Goal: Information Seeking & Learning: Learn about a topic

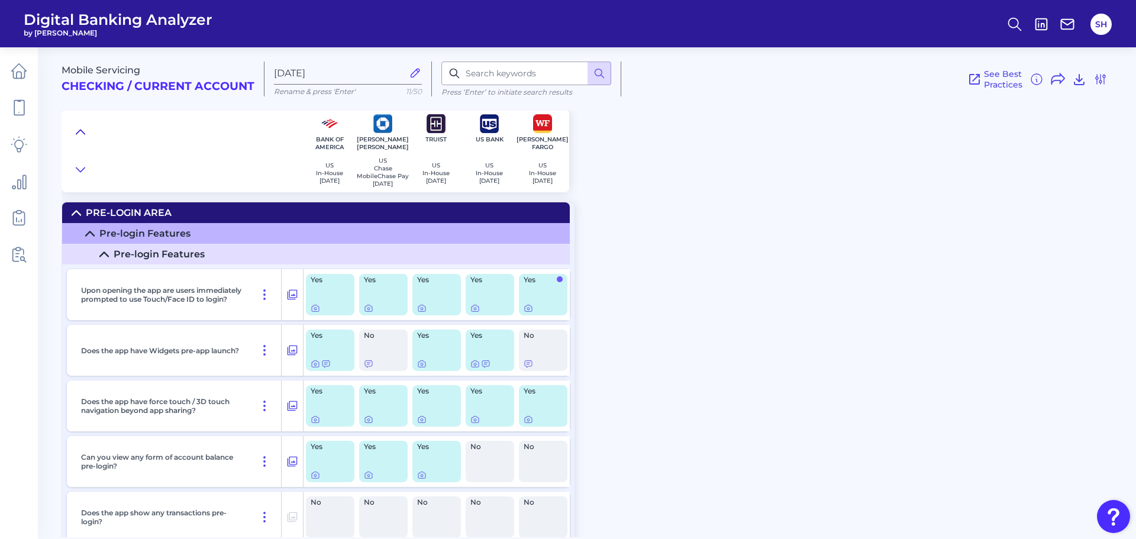
click at [80, 131] on icon at bounding box center [80, 132] width 9 height 12
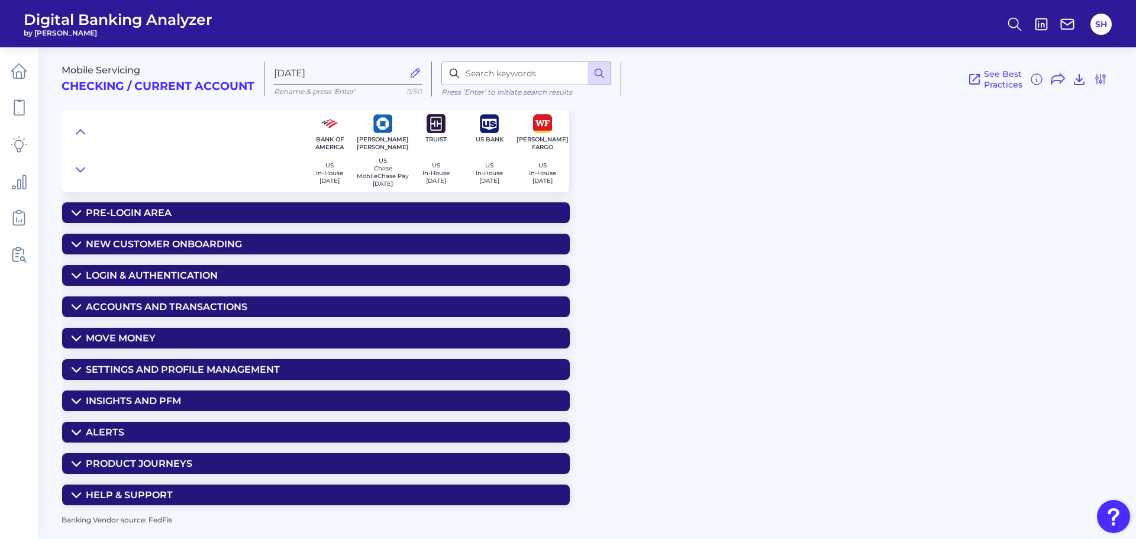
click at [145, 405] on div "Insights and PFM" at bounding box center [133, 400] width 95 height 11
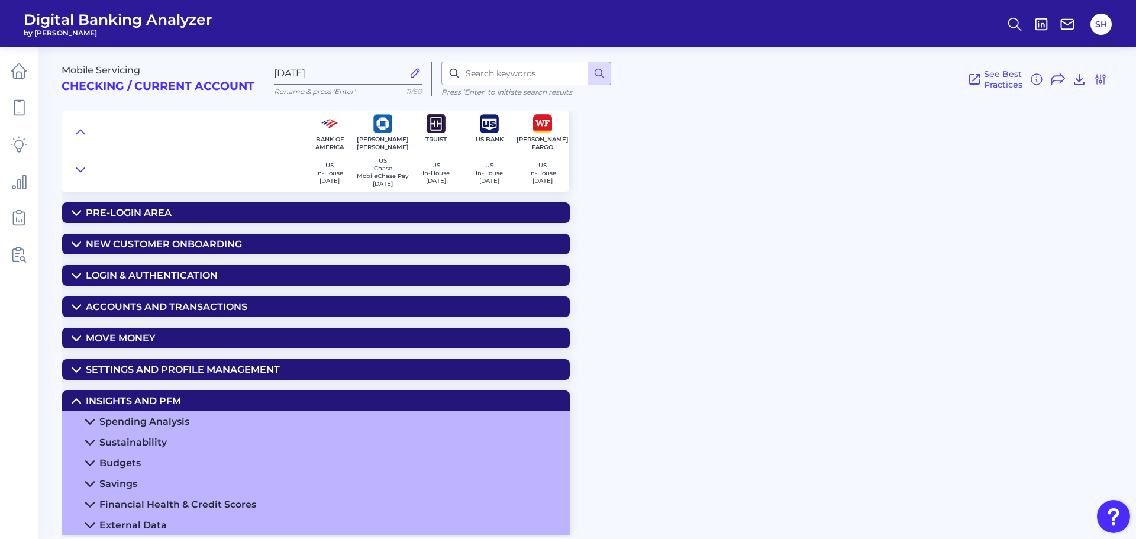
click at [167, 421] on div "Spending Analysis" at bounding box center [144, 421] width 90 height 11
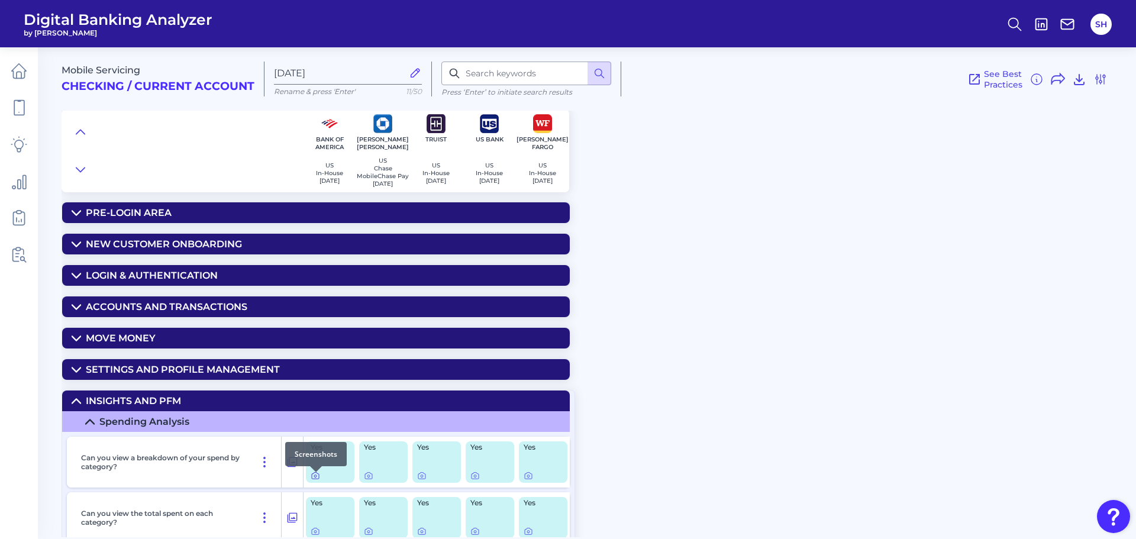
click at [315, 480] on icon at bounding box center [315, 475] width 9 height 9
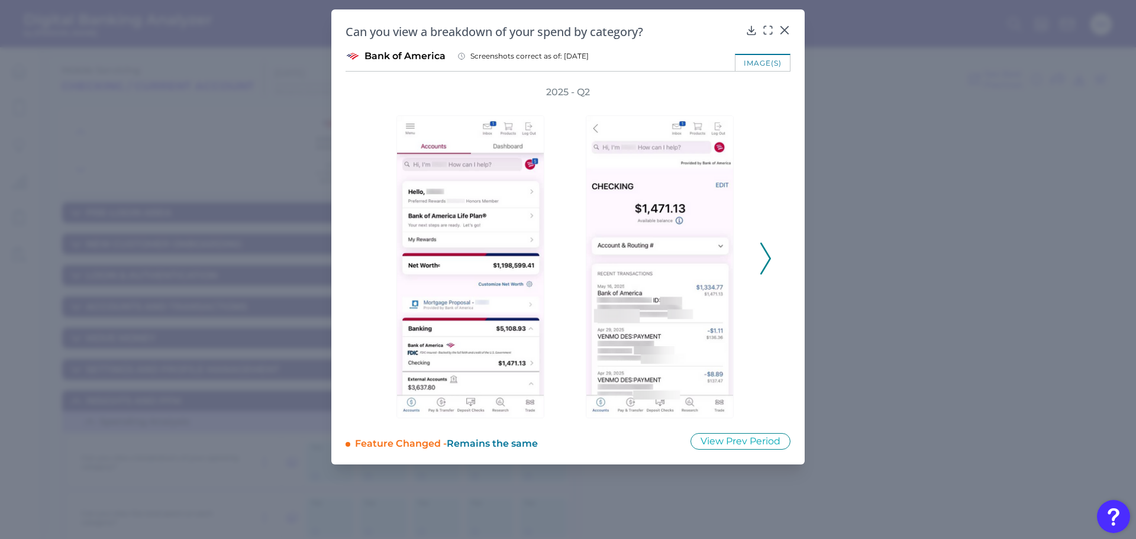
click at [775, 252] on div "2025 - Q2" at bounding box center [568, 252] width 445 height 333
click at [770, 253] on icon at bounding box center [765, 259] width 11 height 32
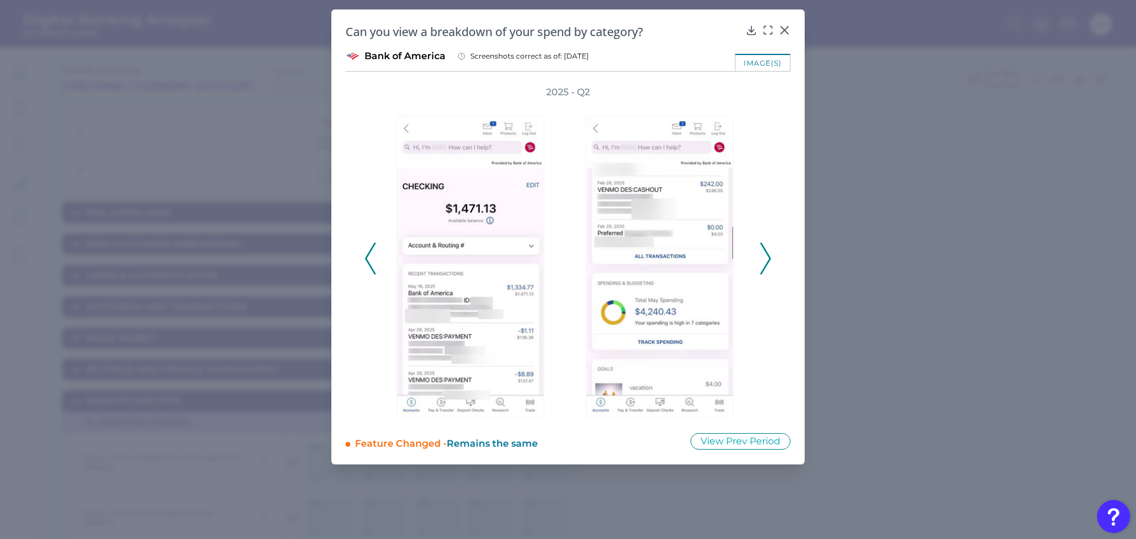
click at [769, 254] on icon at bounding box center [765, 259] width 11 height 32
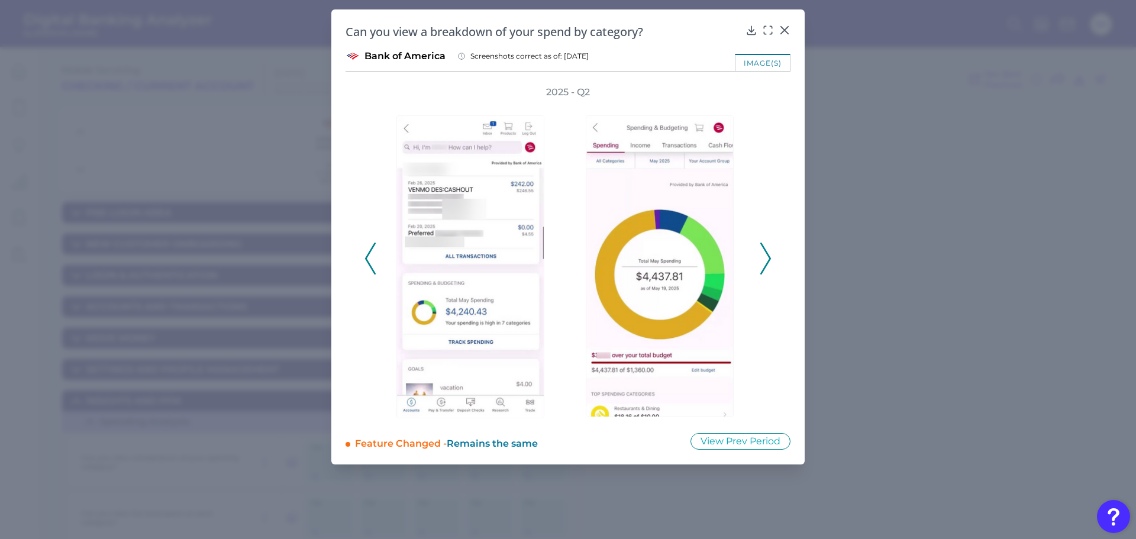
click at [769, 254] on icon at bounding box center [765, 259] width 11 height 32
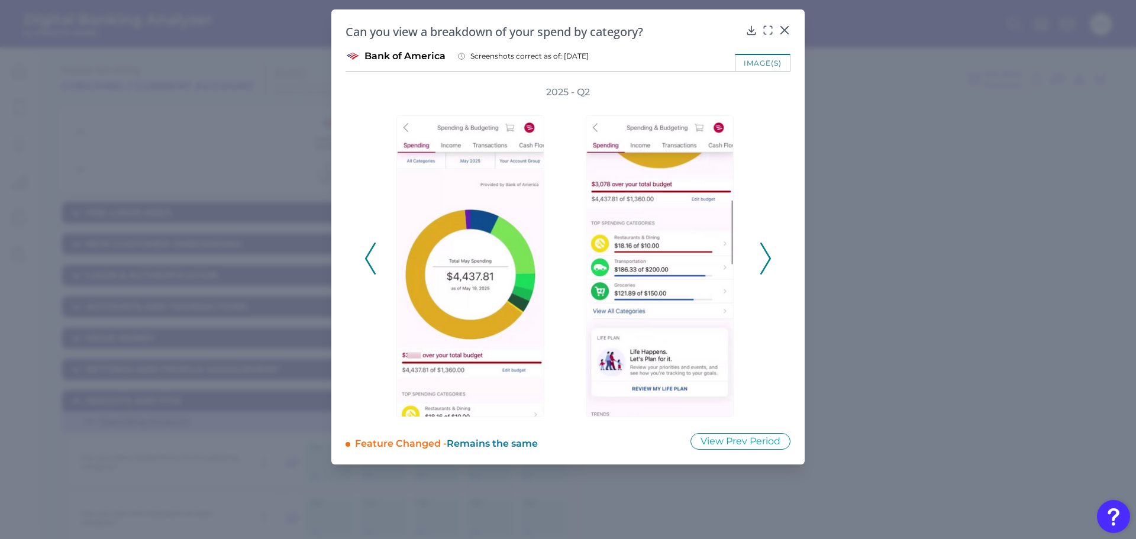
click at [769, 254] on icon at bounding box center [765, 259] width 11 height 32
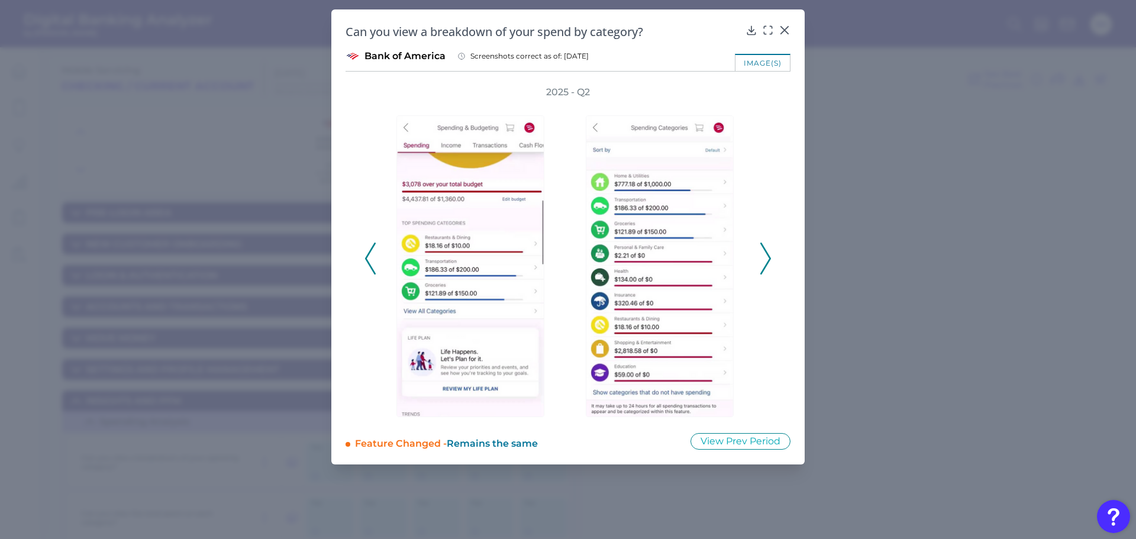
click at [769, 254] on icon at bounding box center [765, 259] width 11 height 32
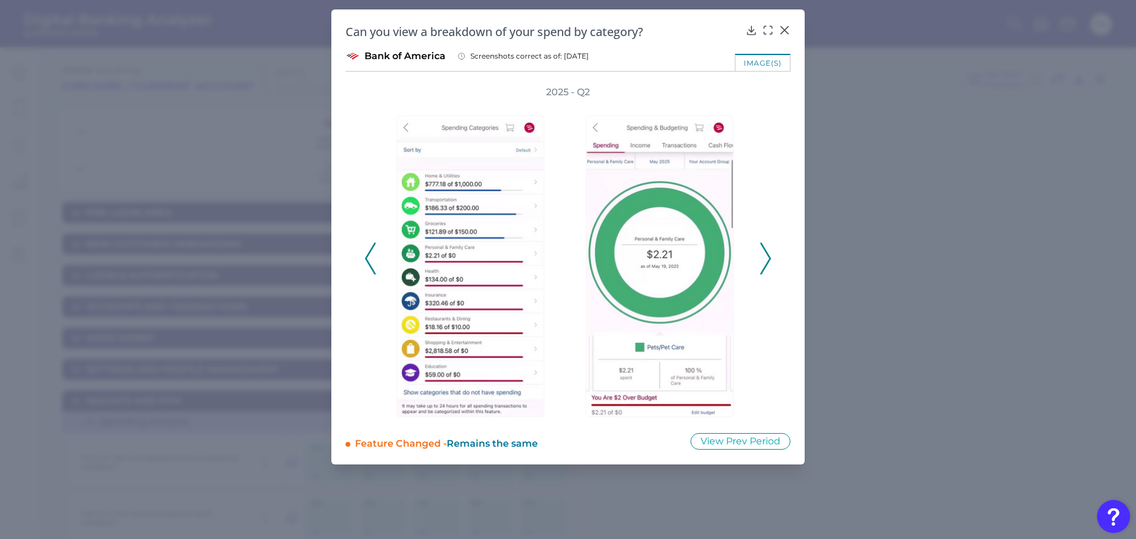
click at [769, 254] on icon at bounding box center [765, 259] width 11 height 32
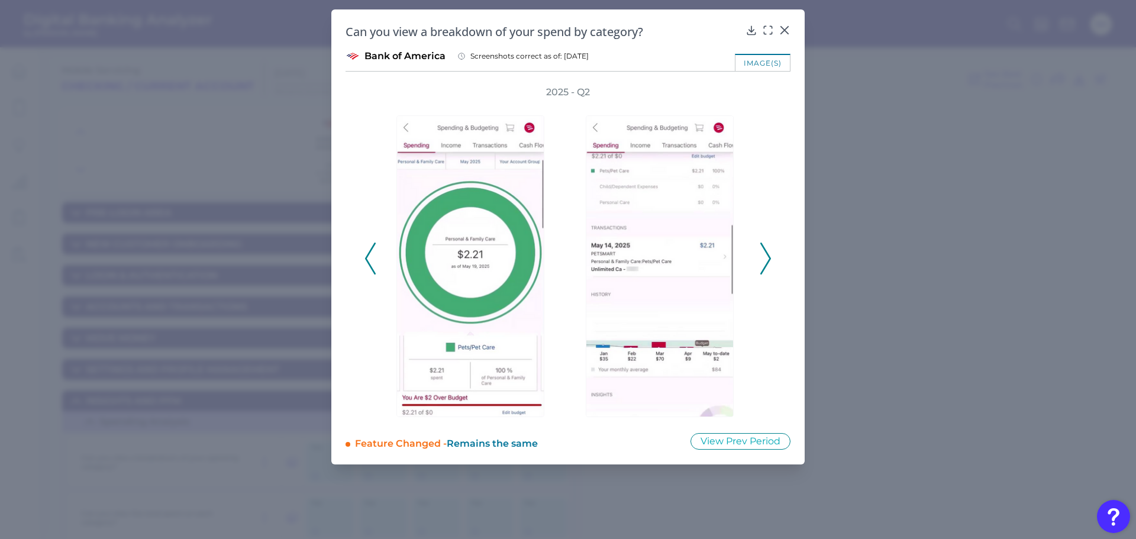
click at [769, 254] on icon at bounding box center [765, 259] width 11 height 32
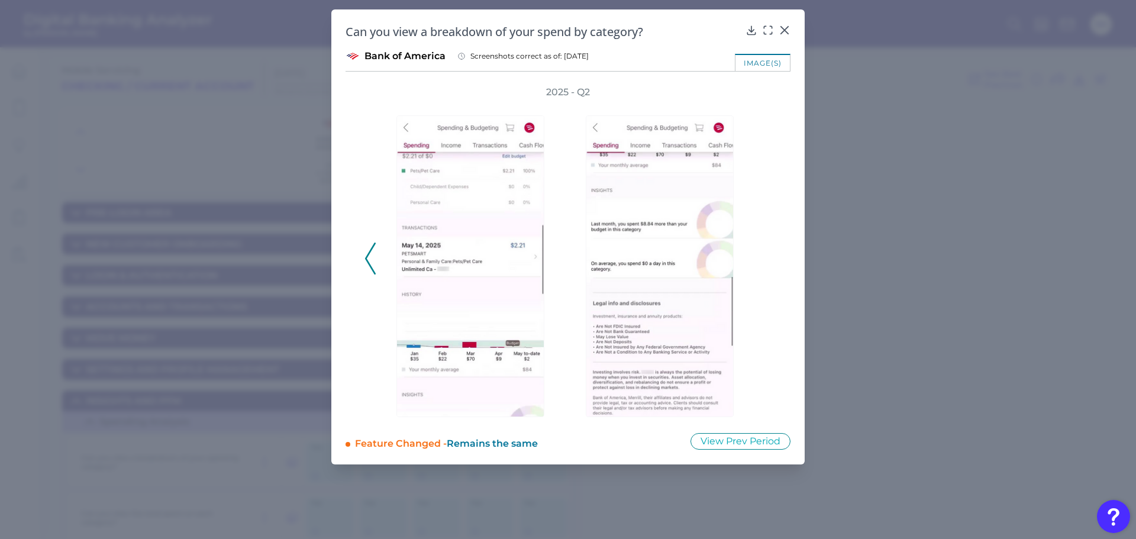
click at [367, 251] on icon at bounding box center [370, 259] width 11 height 32
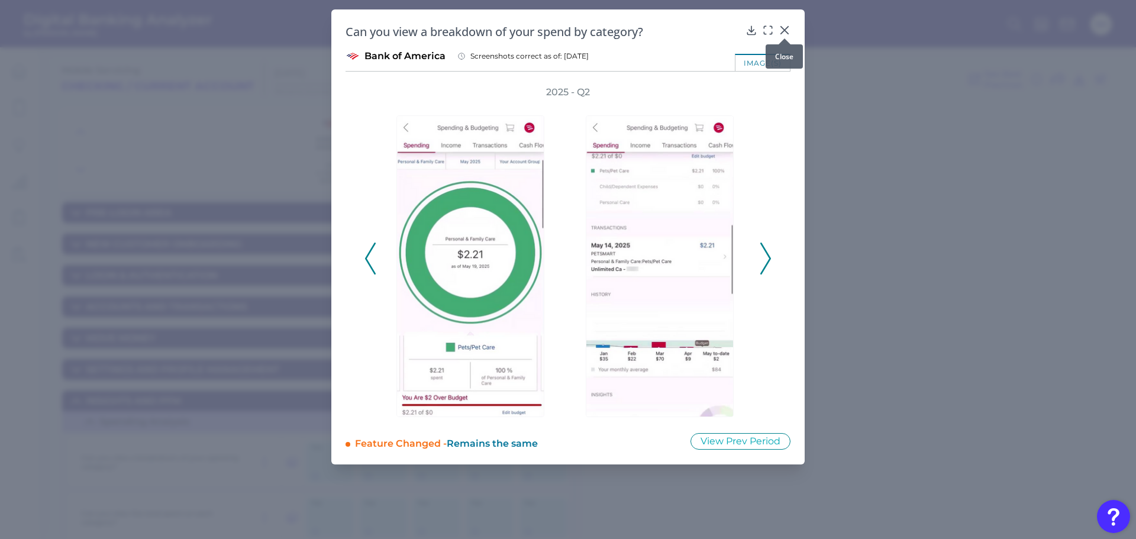
click at [787, 27] on icon at bounding box center [785, 30] width 12 height 12
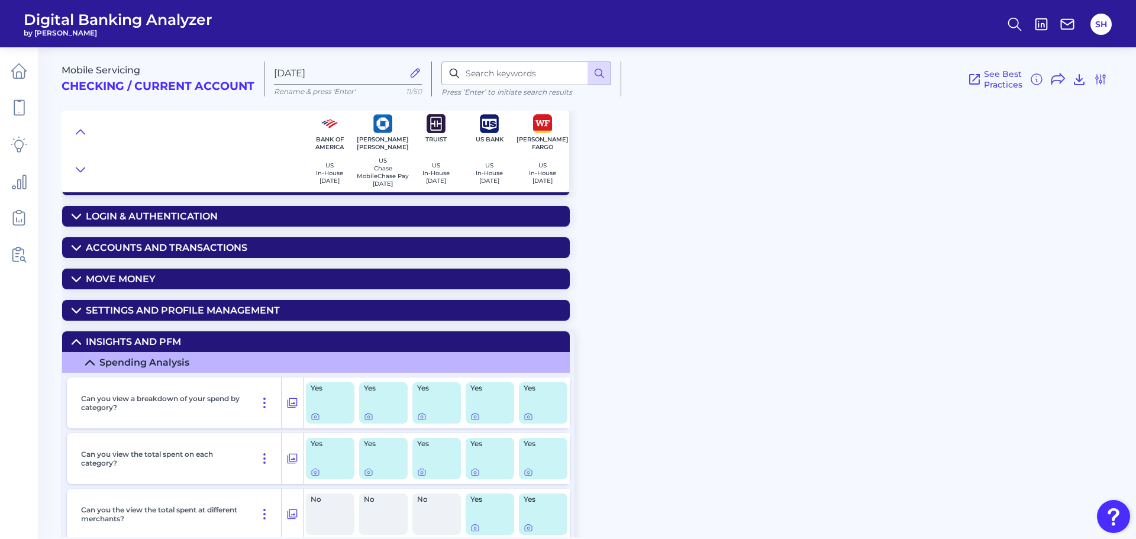
scroll to position [178, 0]
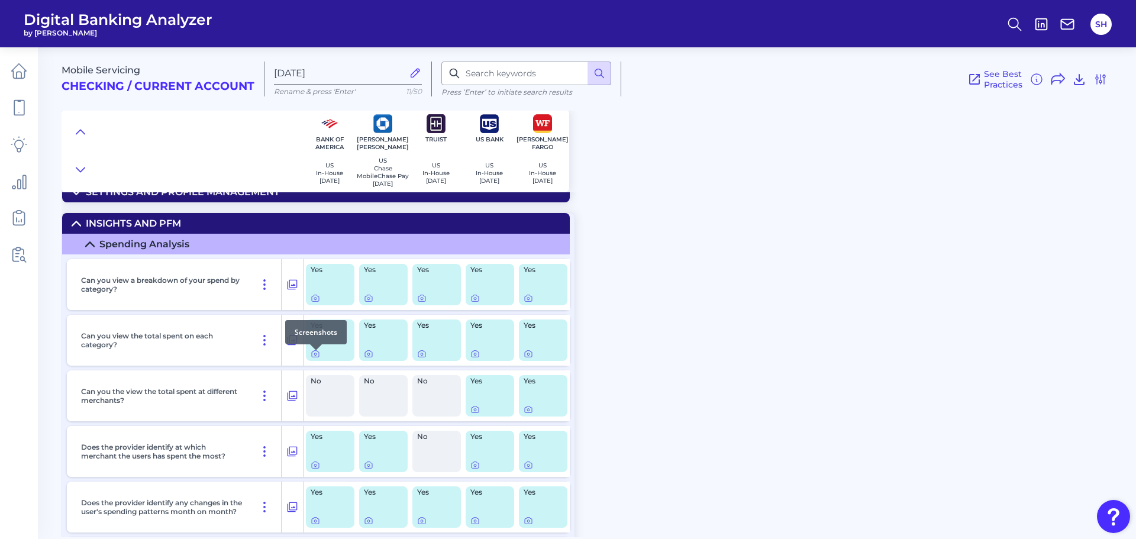
click at [317, 356] on div at bounding box center [316, 350] width 12 height 12
click at [314, 356] on icon at bounding box center [315, 353] width 9 height 9
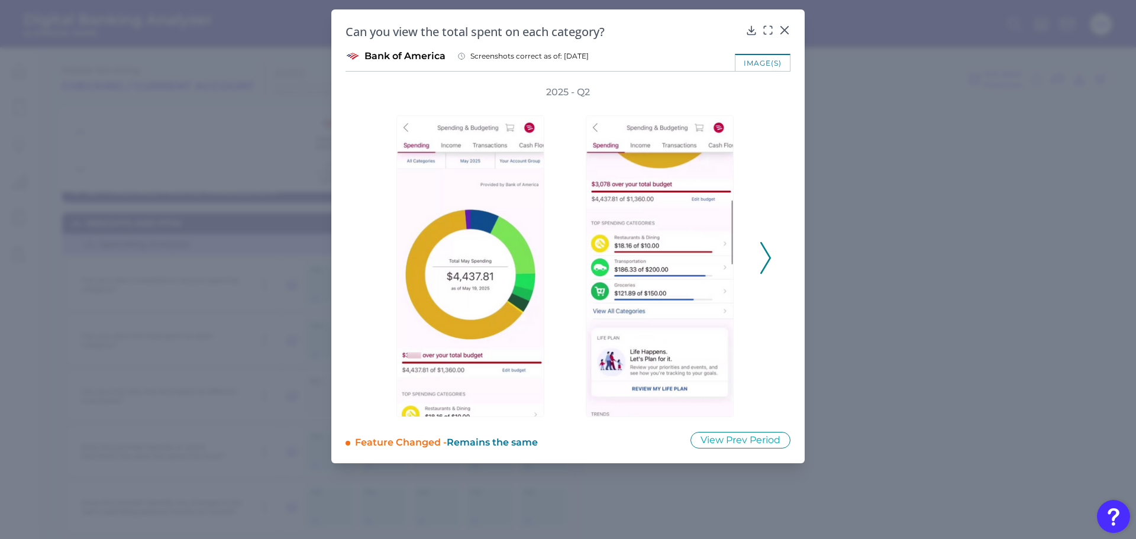
click at [762, 257] on icon at bounding box center [765, 258] width 11 height 32
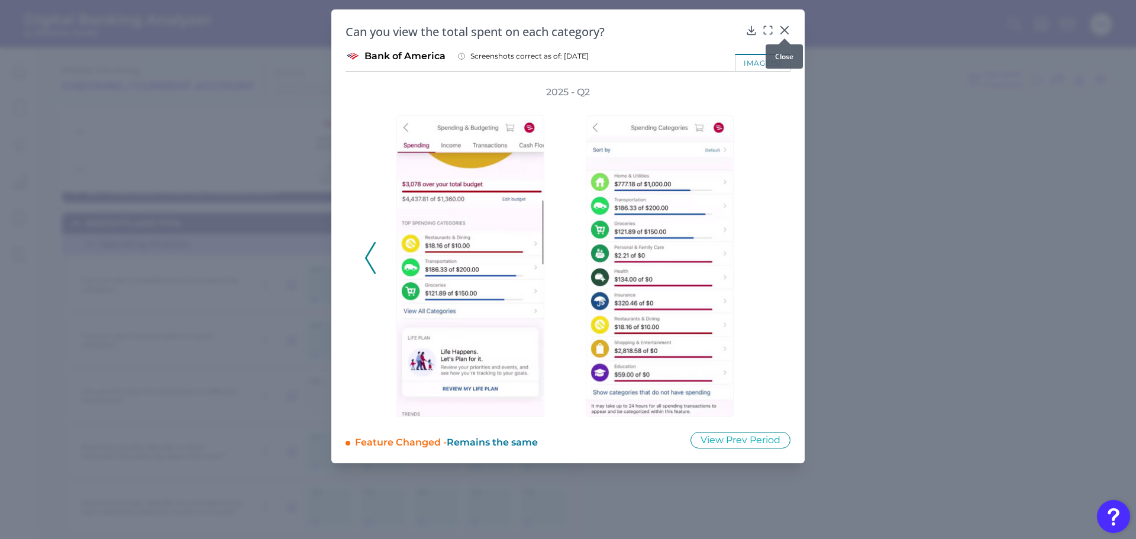
click at [782, 30] on icon at bounding box center [785, 30] width 12 height 12
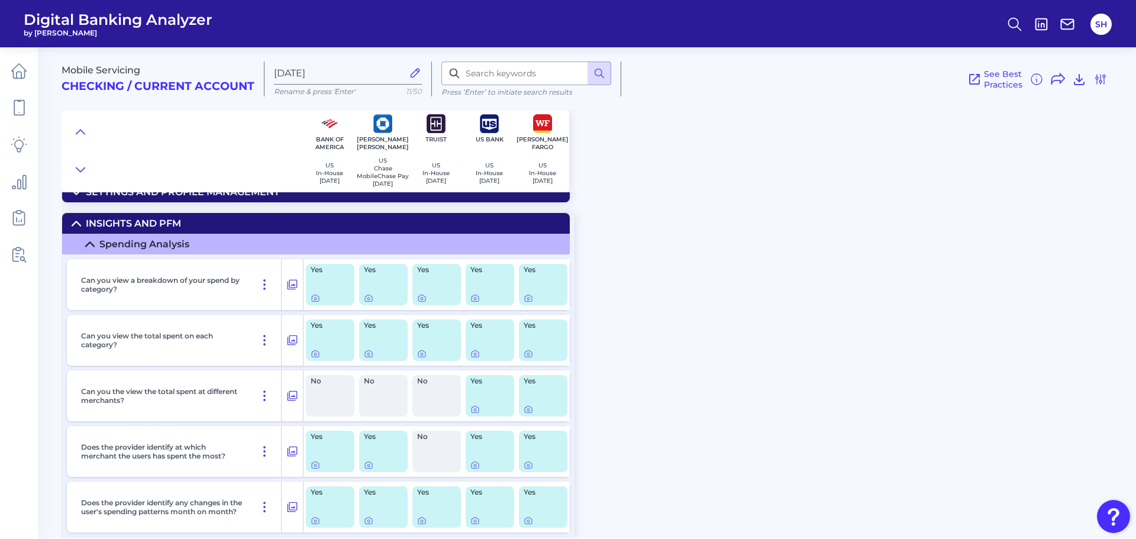
scroll to position [296, 0]
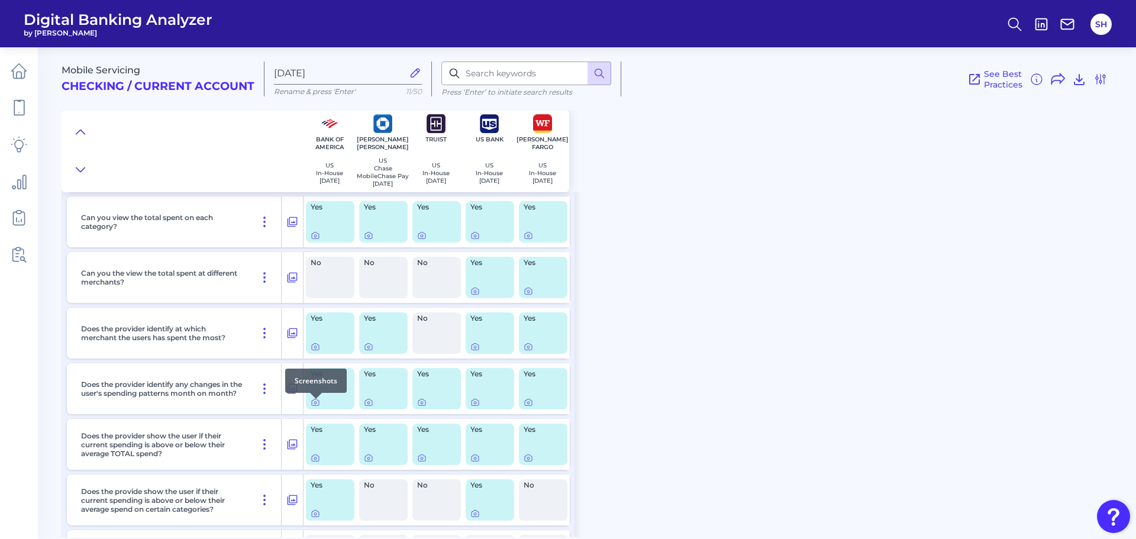
click at [317, 404] on div at bounding box center [316, 399] width 12 height 12
click at [316, 407] on icon at bounding box center [315, 402] width 9 height 9
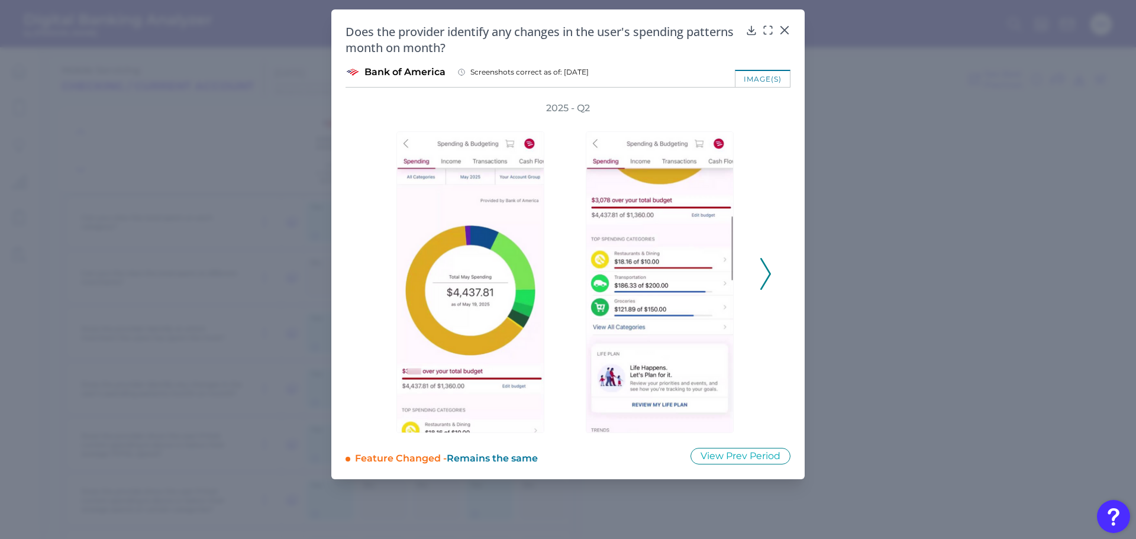
click at [769, 267] on icon at bounding box center [765, 274] width 11 height 32
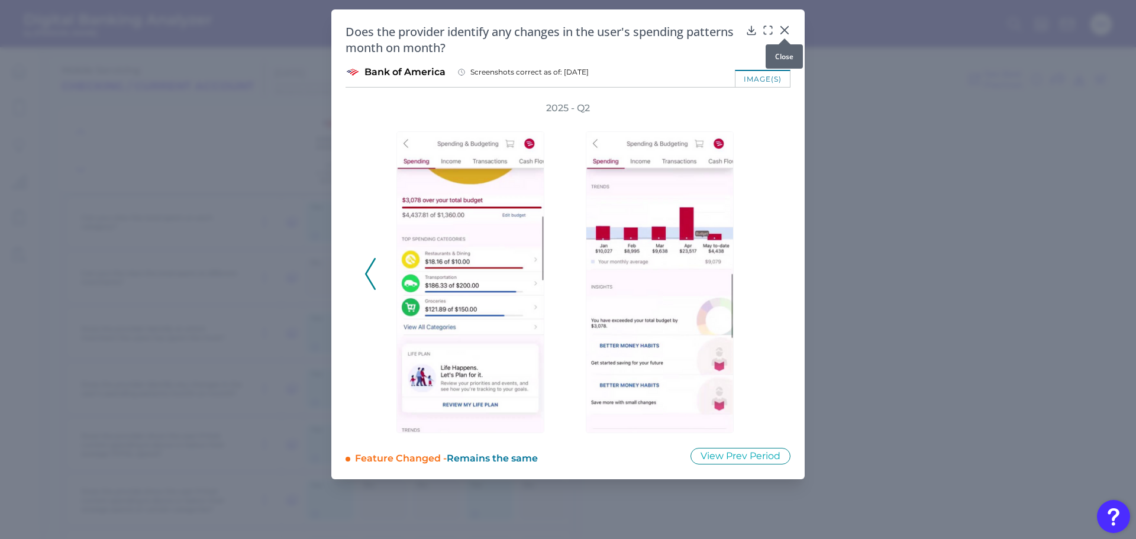
click at [788, 29] on icon at bounding box center [785, 30] width 12 height 12
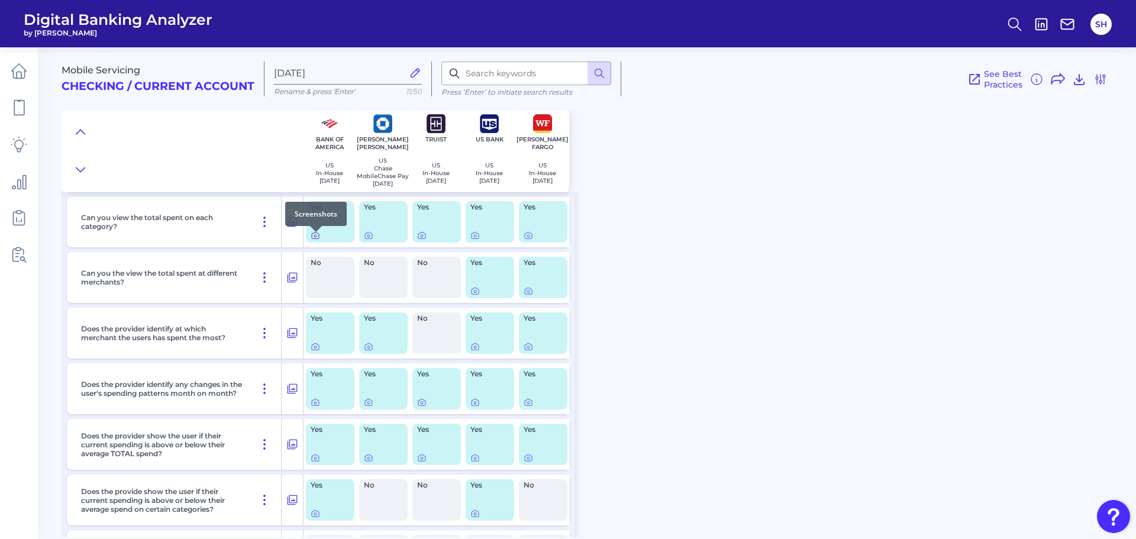
click at [317, 238] on icon at bounding box center [315, 235] width 9 height 9
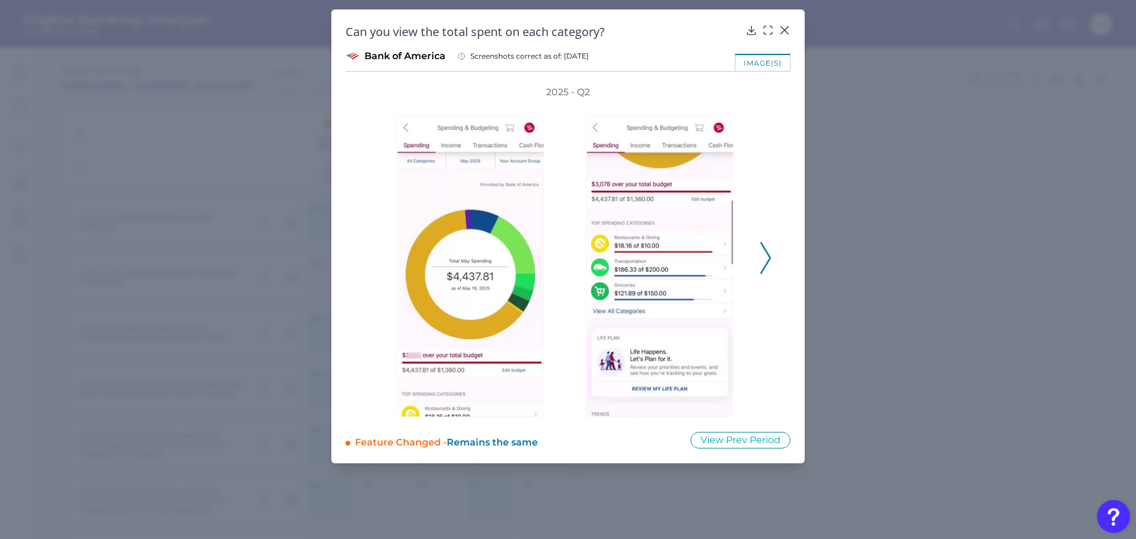
click at [766, 249] on icon at bounding box center [765, 258] width 11 height 32
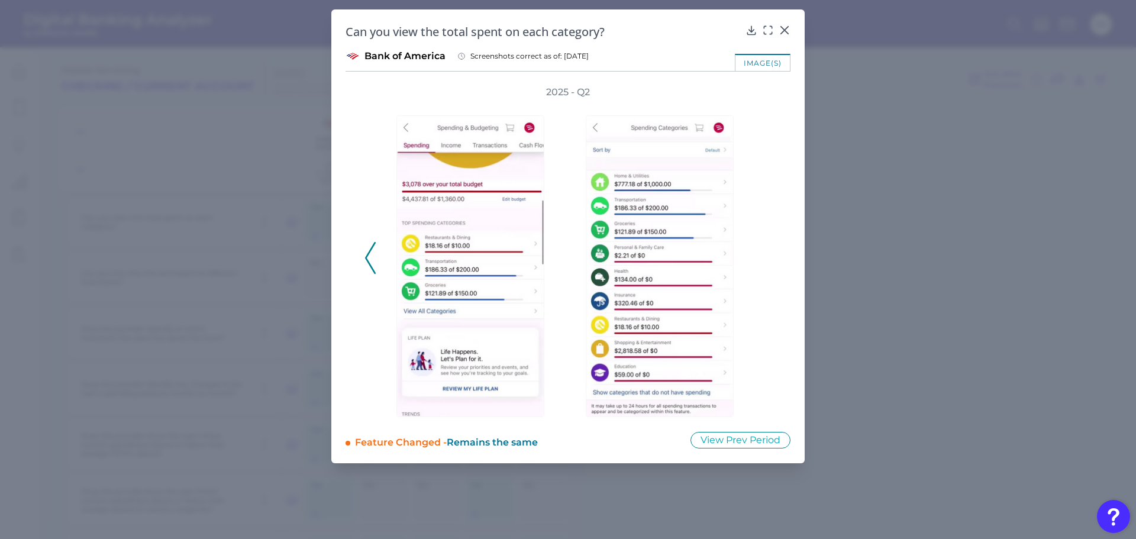
click at [766, 249] on div "2025 - Q2" at bounding box center [568, 251] width 407 height 331
click at [786, 30] on icon at bounding box center [785, 30] width 12 height 12
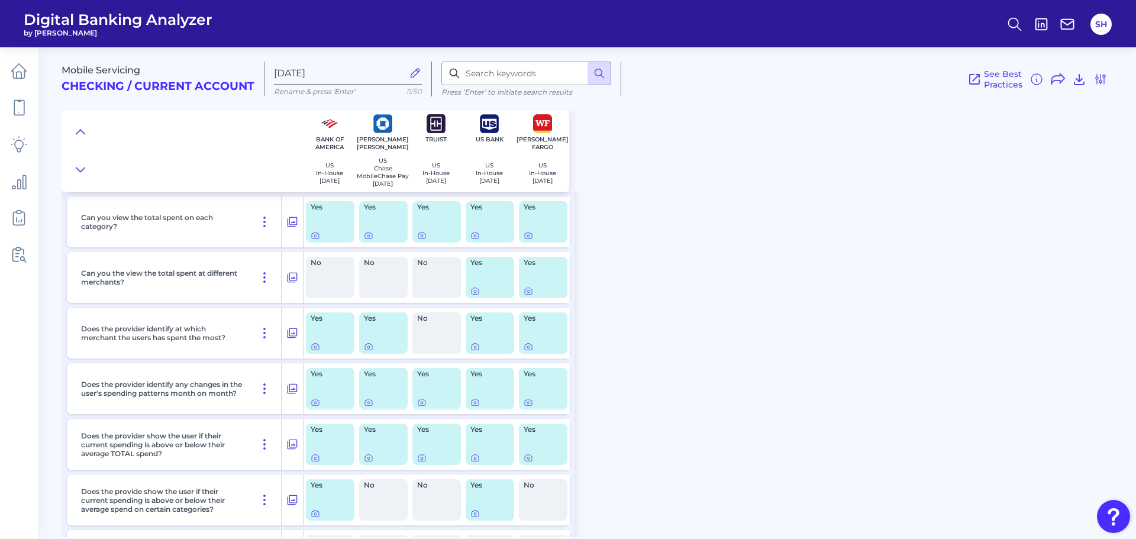
scroll to position [237, 0]
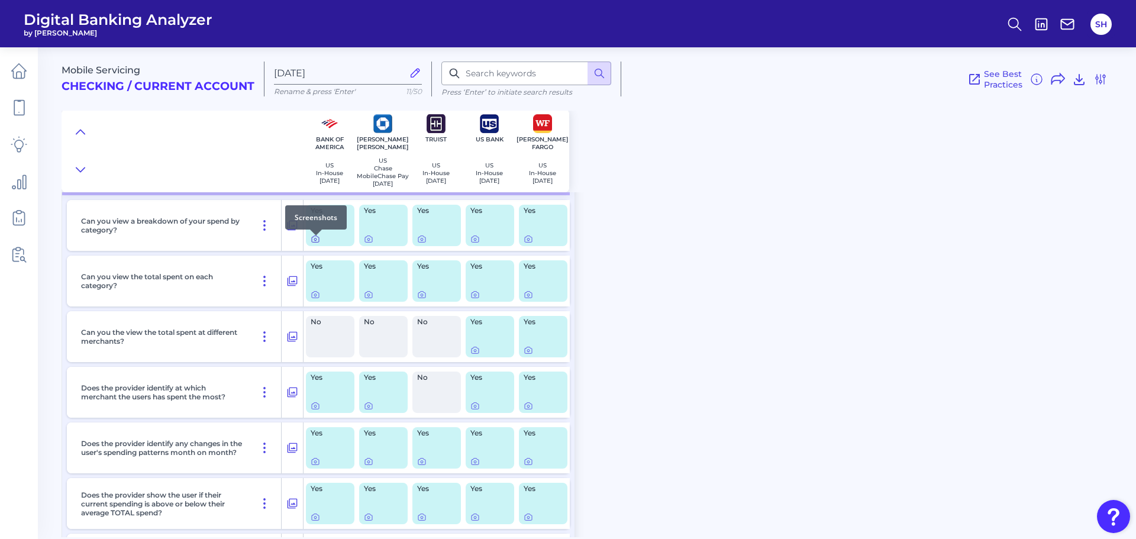
click at [315, 243] on icon at bounding box center [315, 238] width 9 height 9
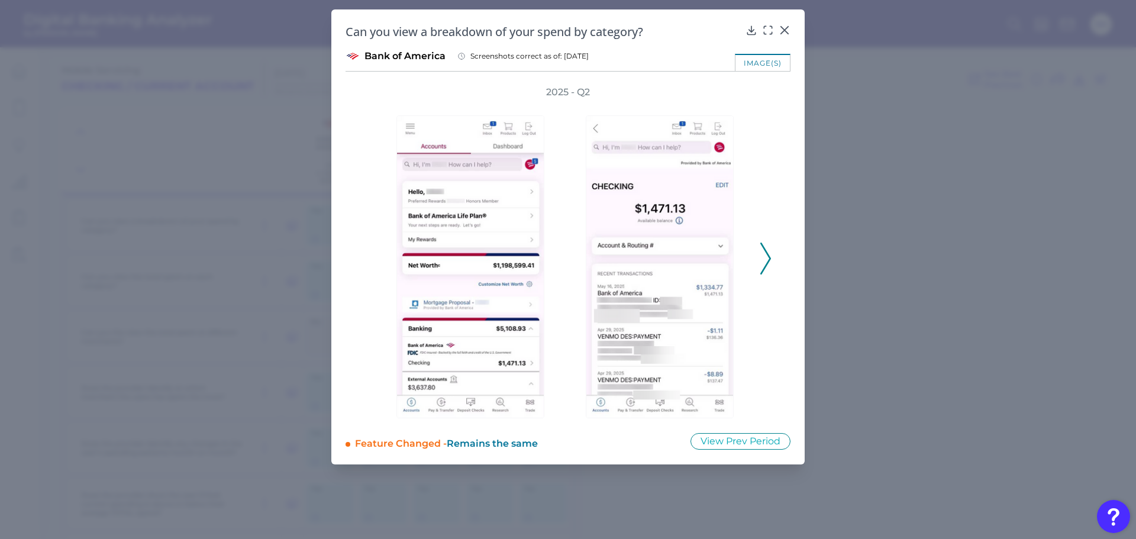
click at [768, 250] on icon at bounding box center [765, 259] width 11 height 32
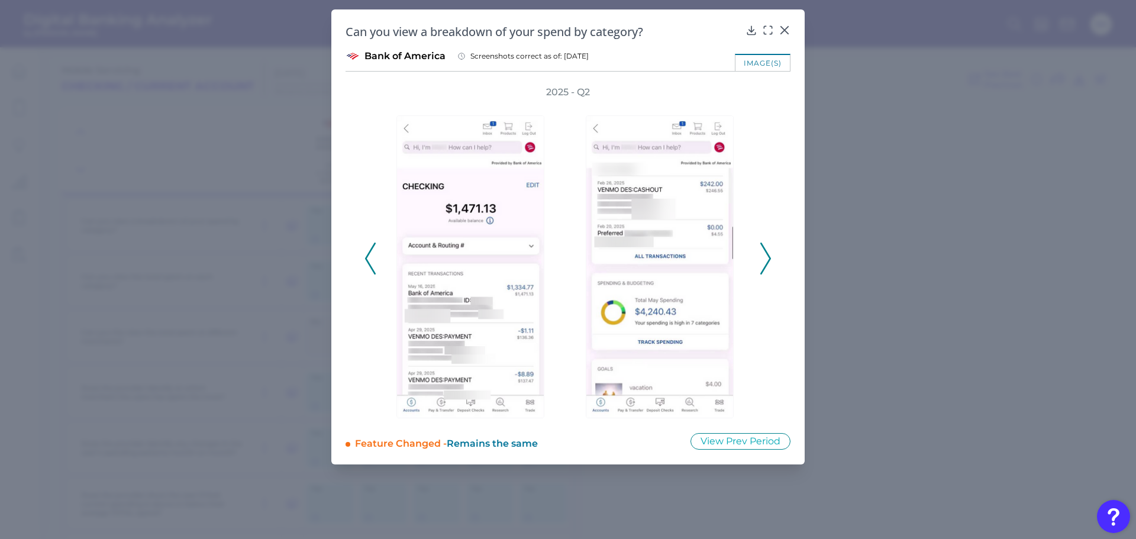
click at [768, 250] on icon at bounding box center [765, 259] width 11 height 32
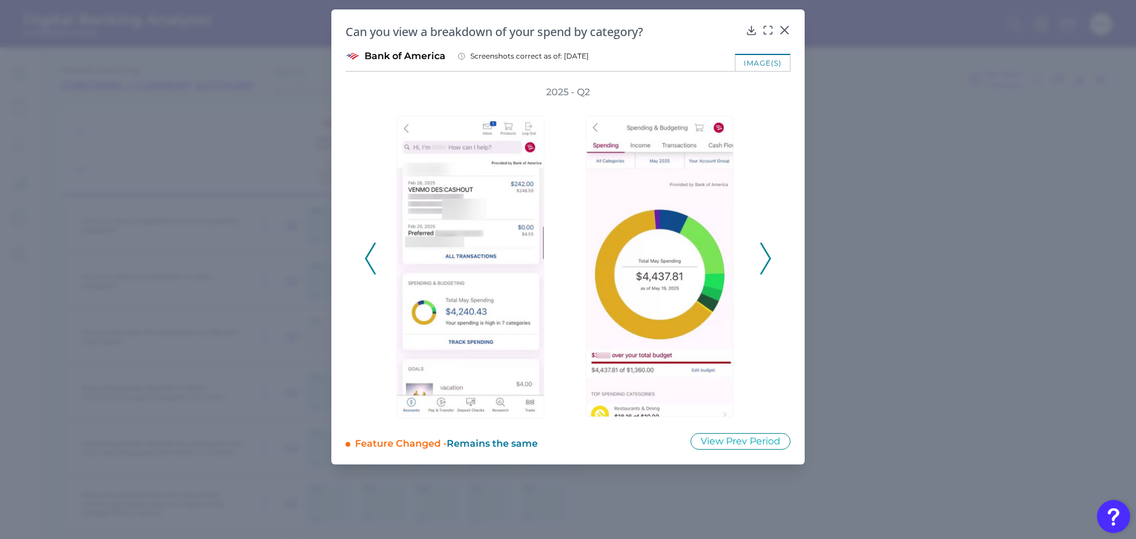
click at [768, 250] on icon at bounding box center [765, 259] width 11 height 32
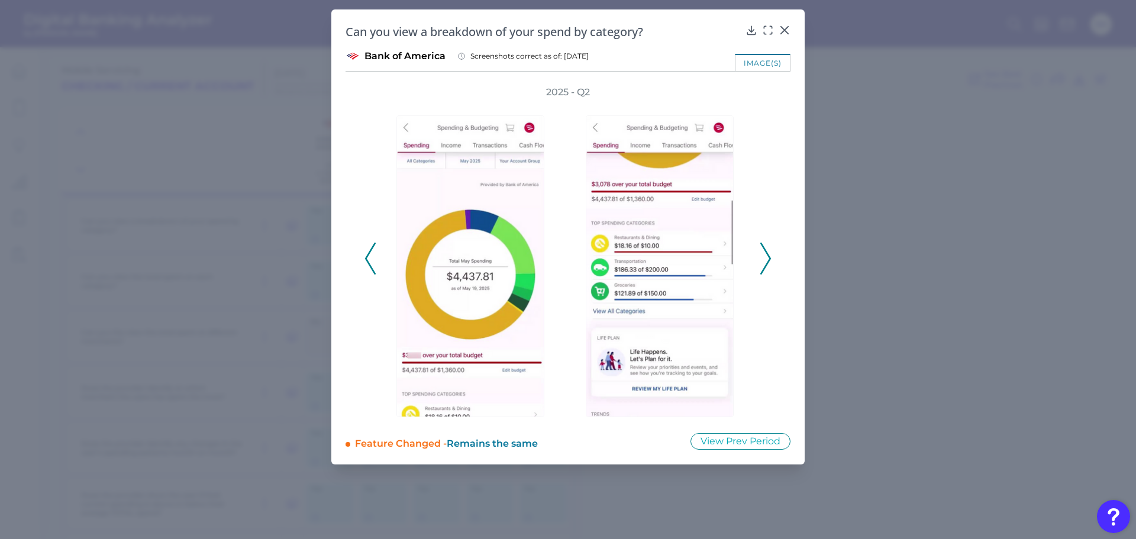
click at [768, 250] on icon at bounding box center [765, 259] width 11 height 32
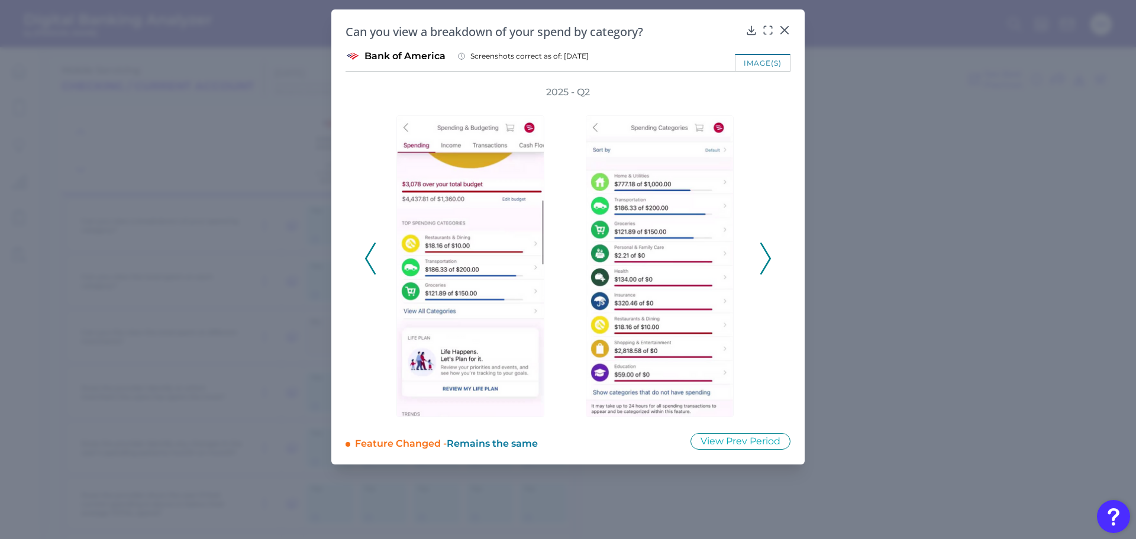
click at [768, 250] on icon at bounding box center [765, 259] width 11 height 32
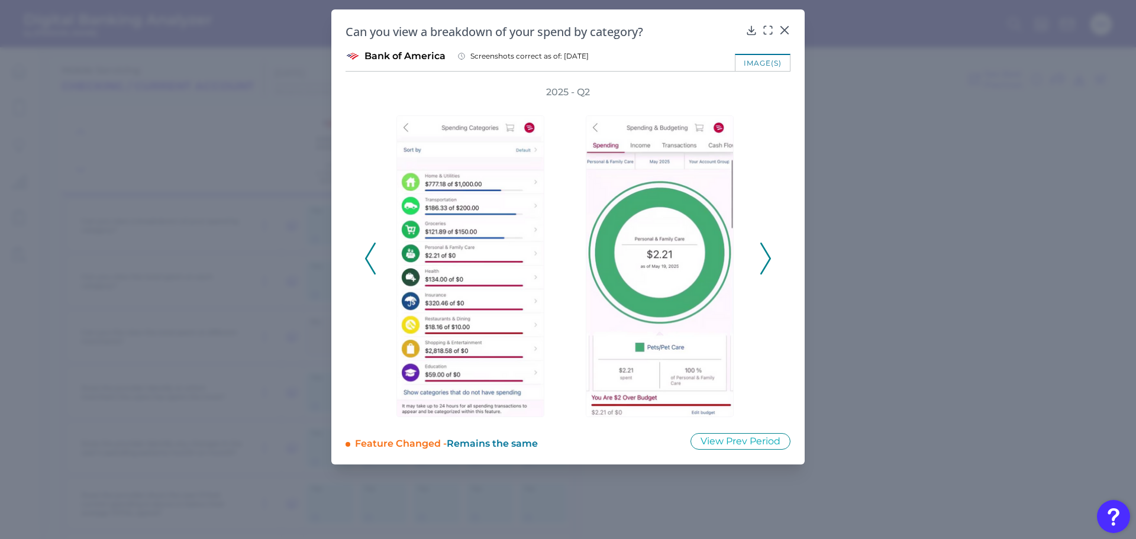
click at [768, 250] on icon at bounding box center [765, 259] width 11 height 32
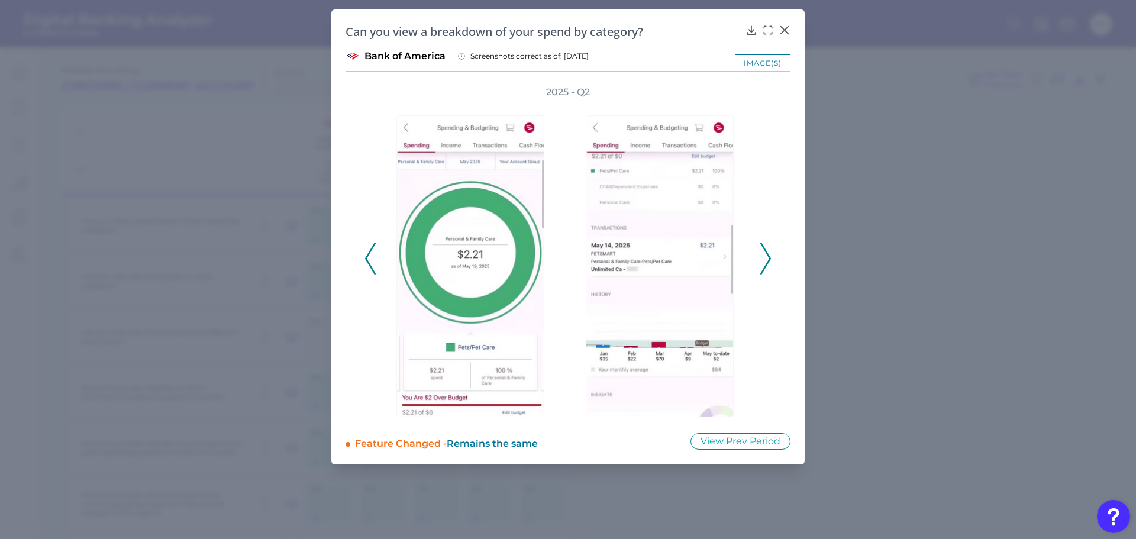
click at [769, 256] on polyline at bounding box center [765, 258] width 9 height 30
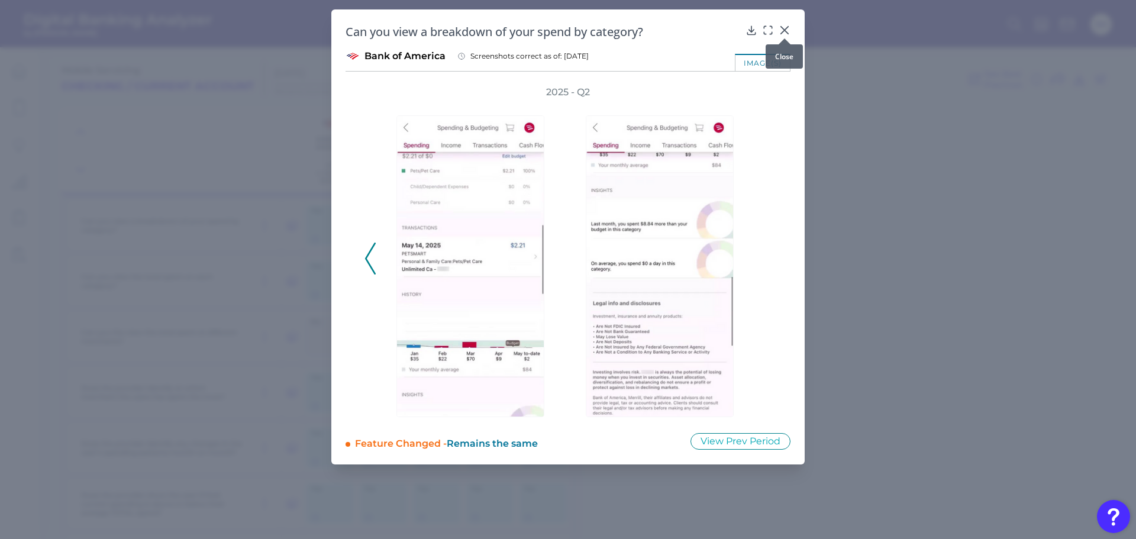
click at [785, 29] on icon at bounding box center [784, 30] width 7 height 7
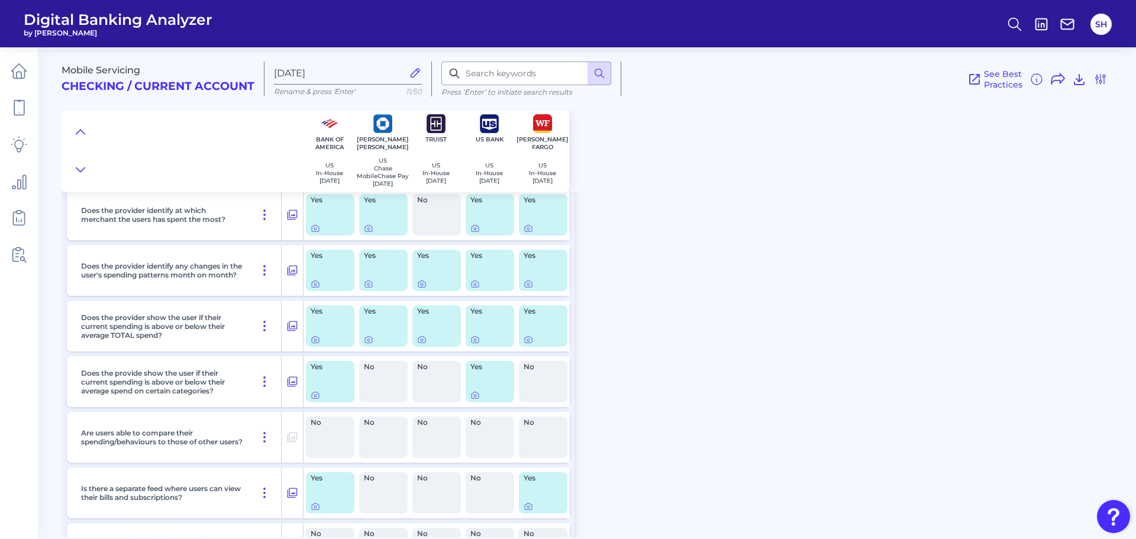
scroll to position [533, 0]
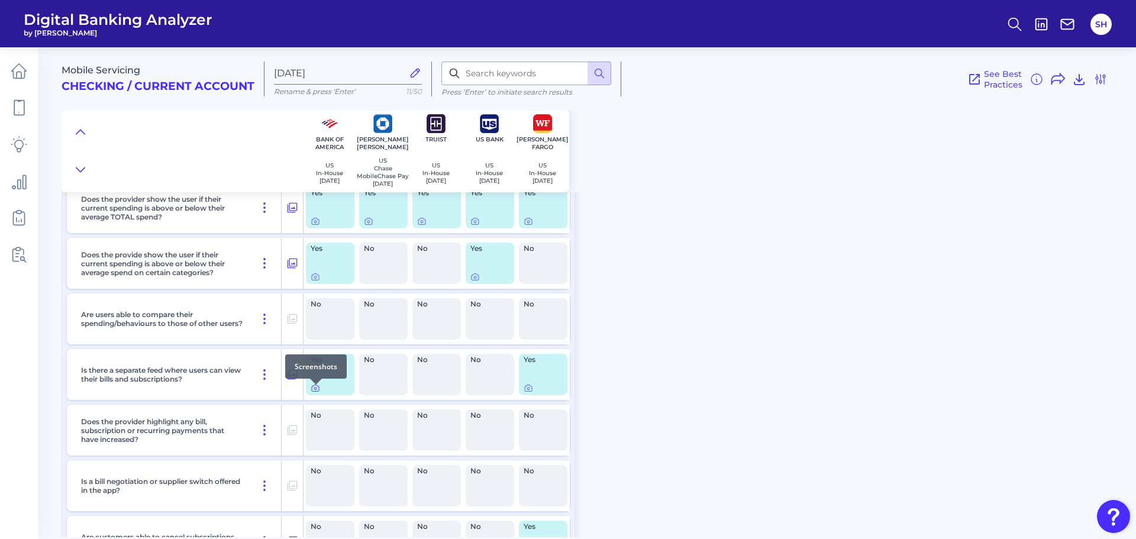
click at [314, 390] on icon at bounding box center [315, 389] width 2 height 2
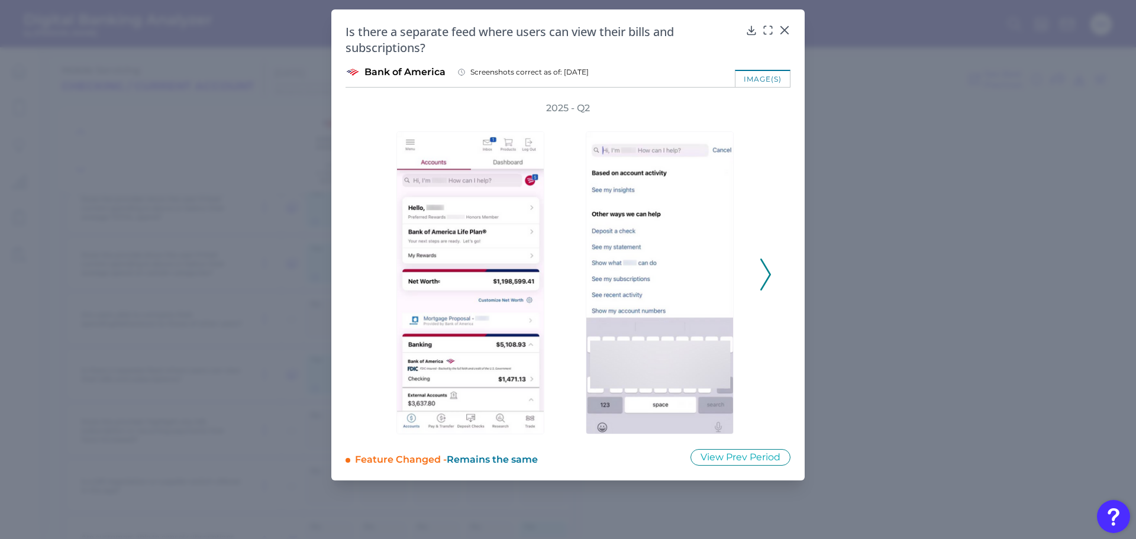
click at [765, 282] on polyline at bounding box center [765, 274] width 9 height 30
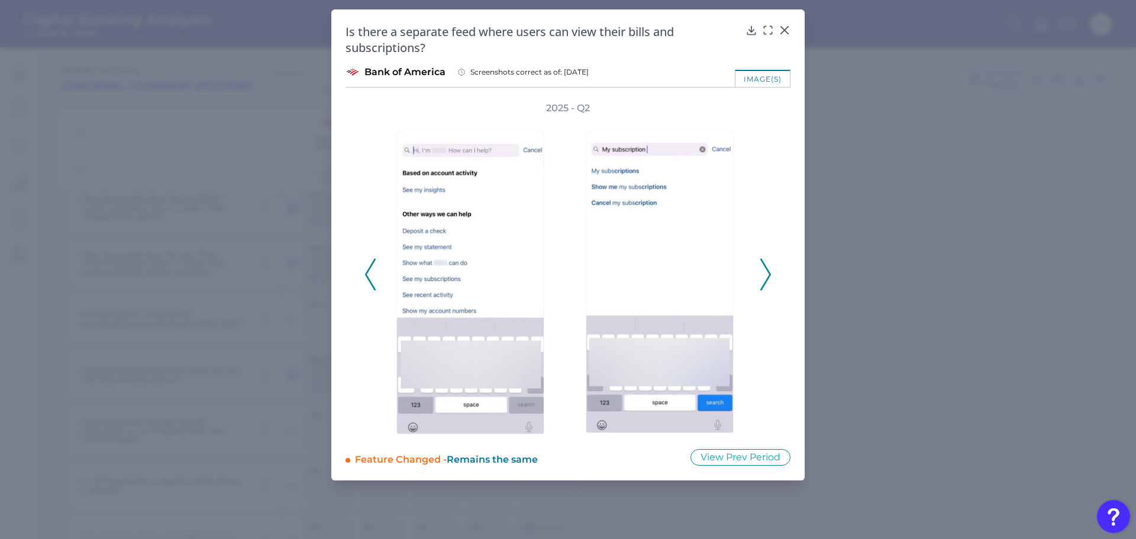
click at [765, 282] on polyline at bounding box center [765, 274] width 9 height 30
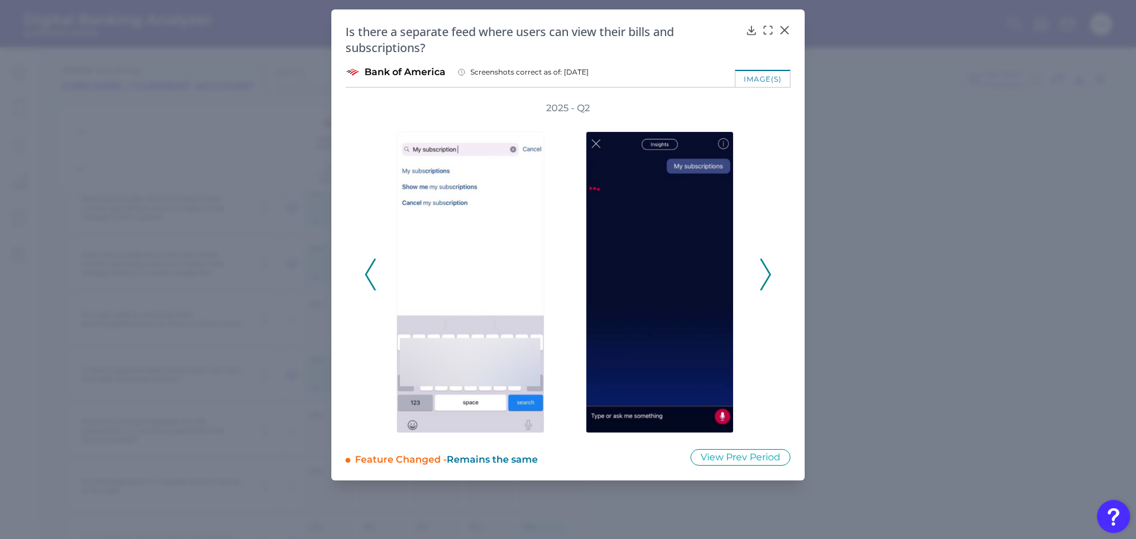
click at [765, 282] on polyline at bounding box center [765, 274] width 9 height 30
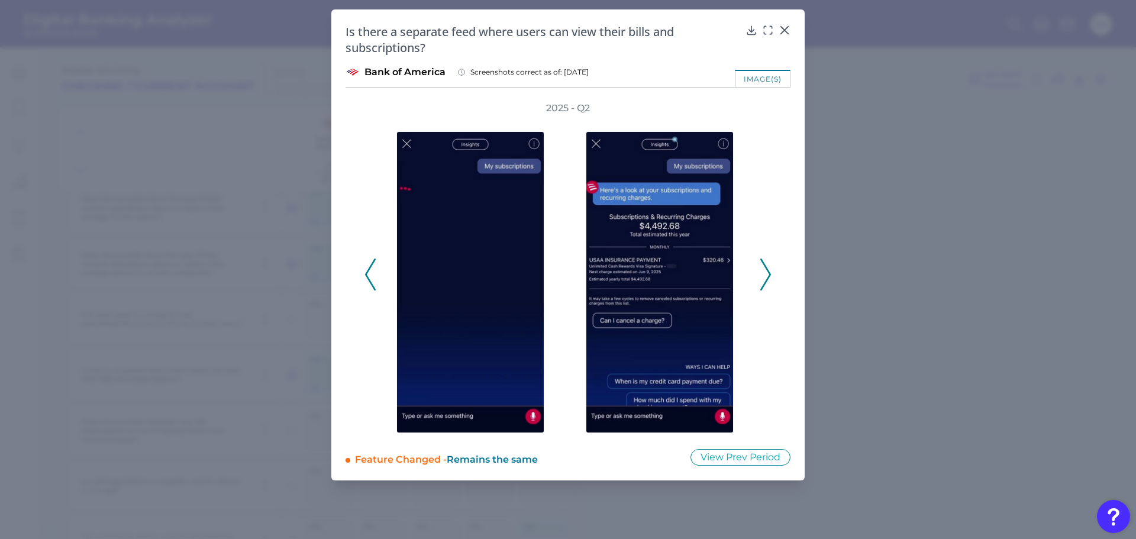
click at [765, 282] on polyline at bounding box center [765, 274] width 9 height 30
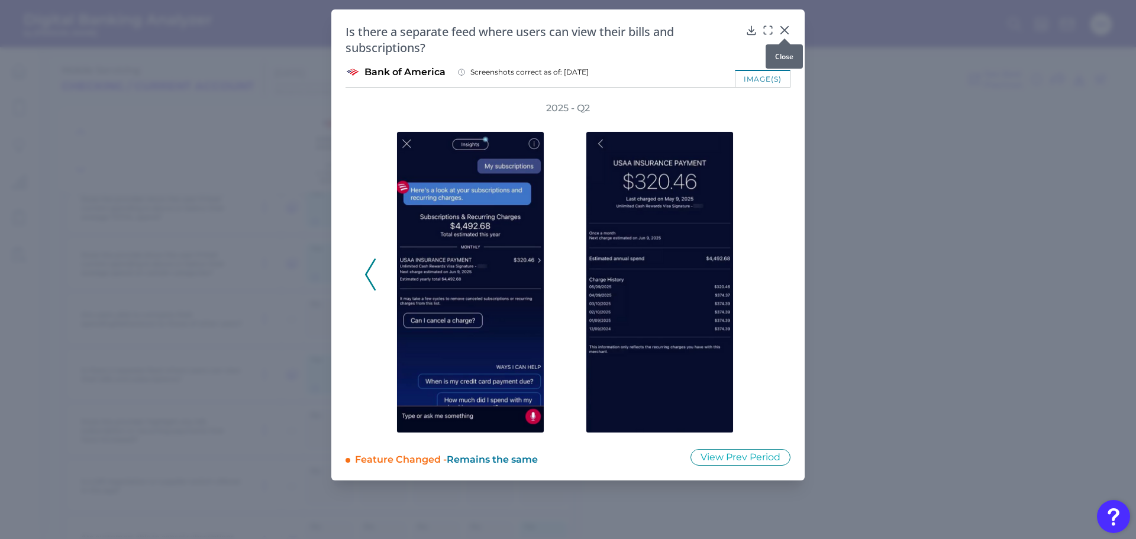
click at [783, 30] on icon at bounding box center [784, 30] width 7 height 7
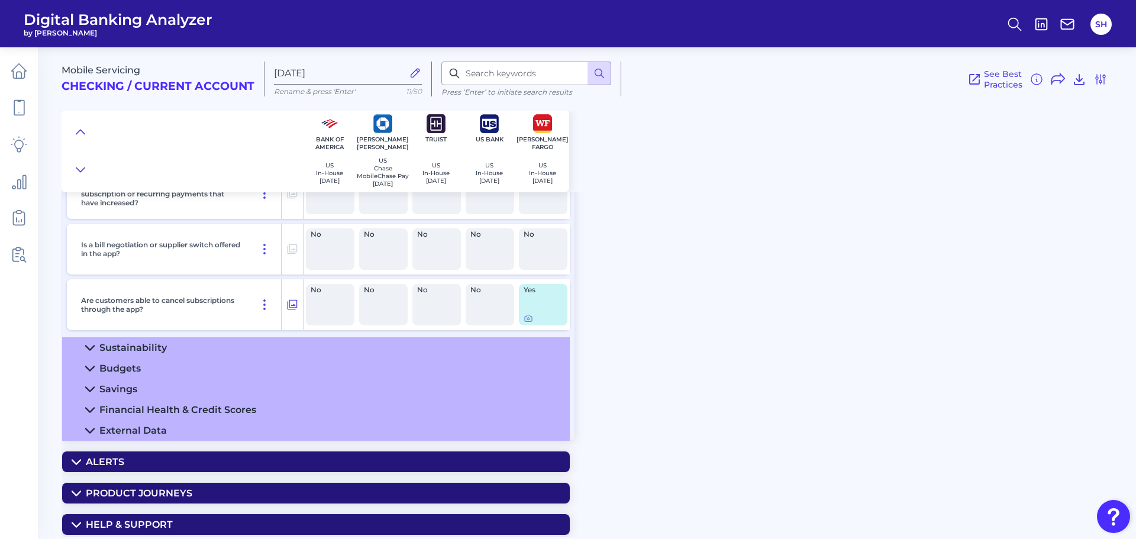
scroll to position [796, 0]
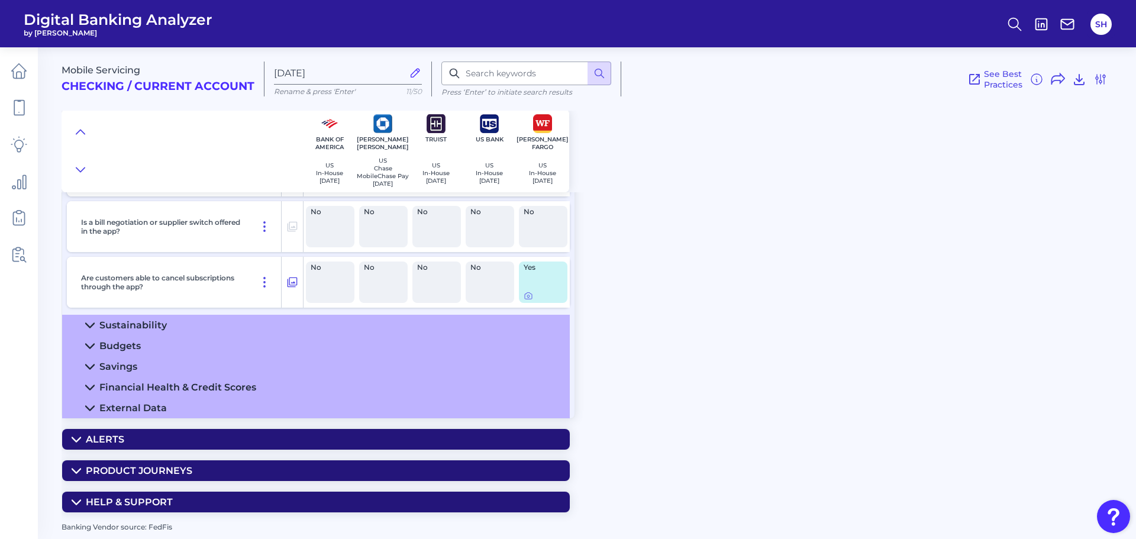
click at [153, 343] on summary "Budgets" at bounding box center [316, 346] width 508 height 21
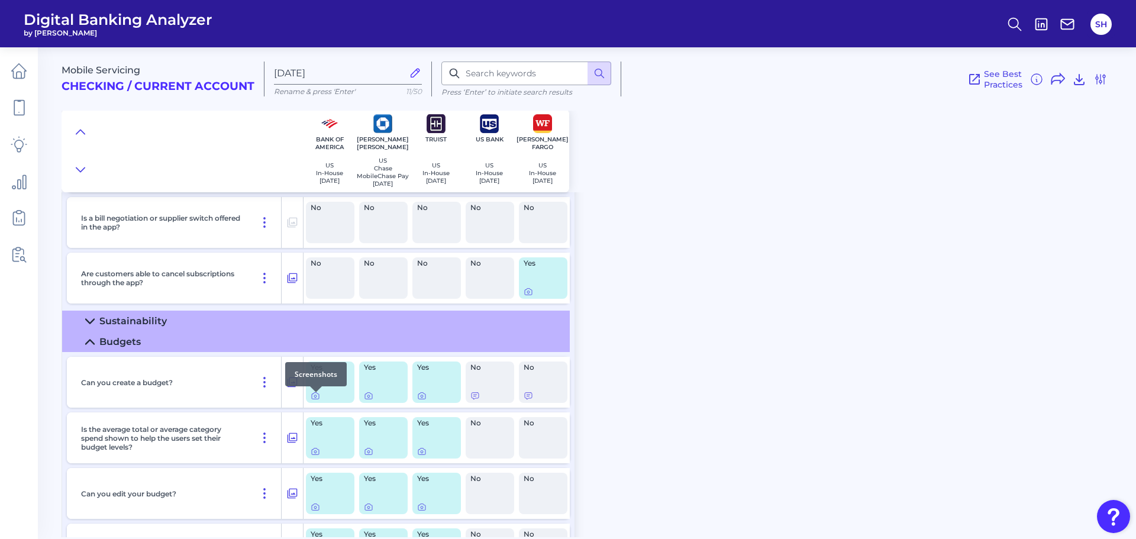
click at [316, 396] on div at bounding box center [316, 392] width 12 height 12
click at [314, 399] on icon at bounding box center [315, 395] width 9 height 9
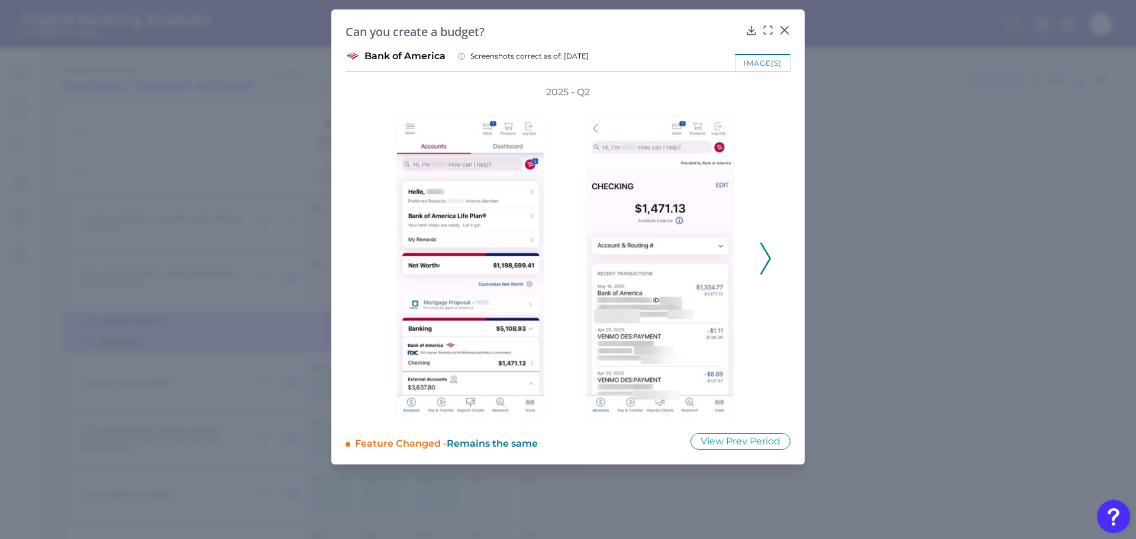
click at [768, 259] on icon at bounding box center [765, 259] width 11 height 32
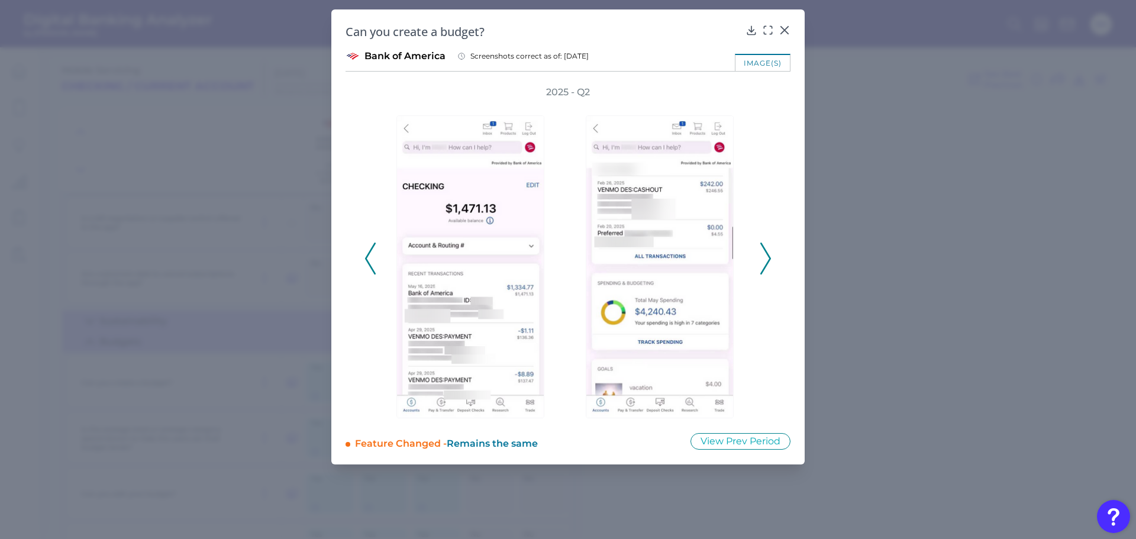
click at [768, 259] on icon at bounding box center [765, 259] width 11 height 32
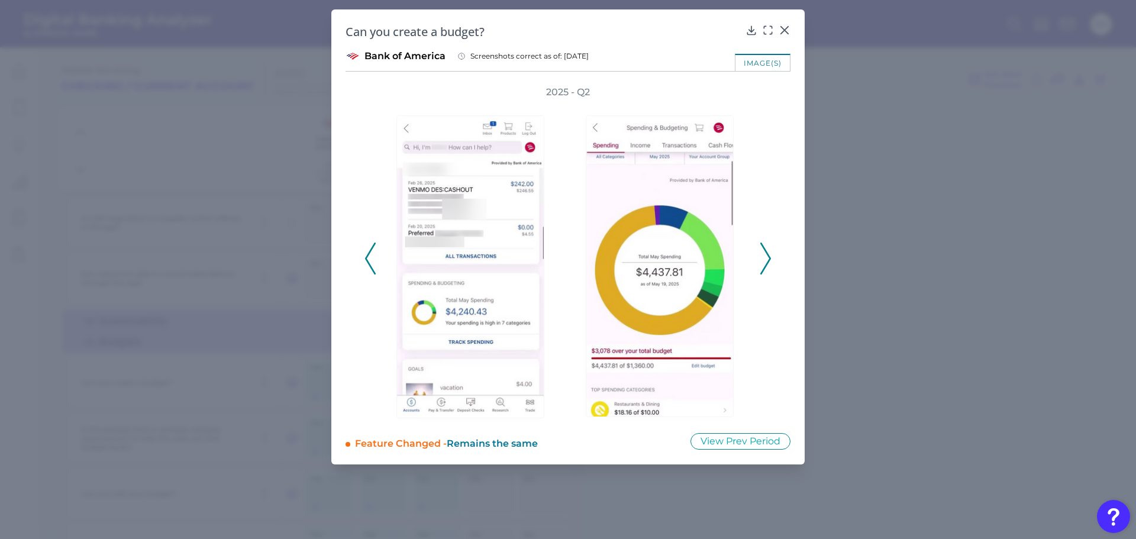
click at [768, 259] on icon at bounding box center [765, 259] width 11 height 32
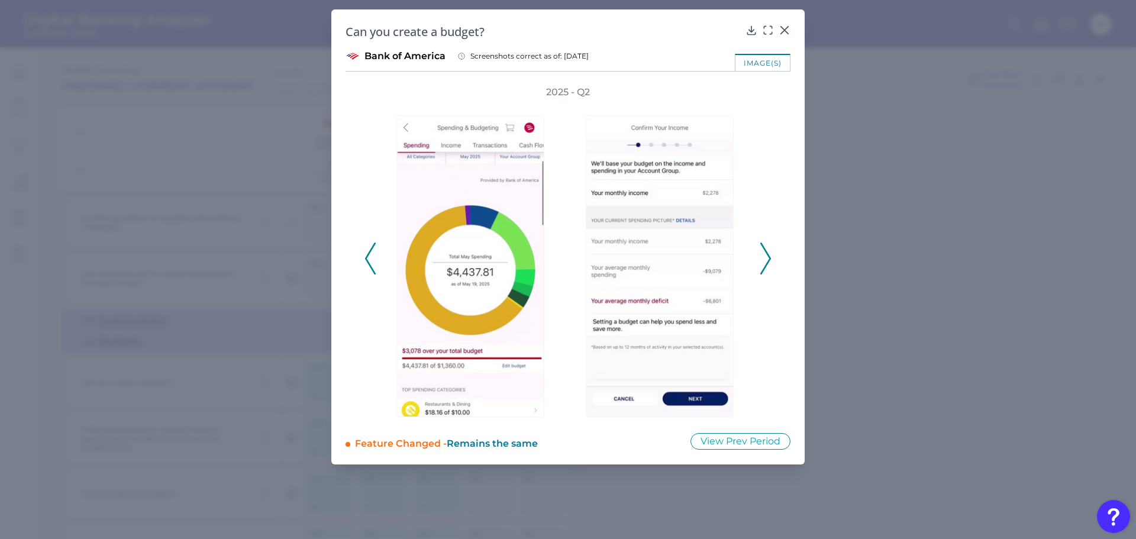
click at [768, 259] on icon at bounding box center [765, 259] width 11 height 32
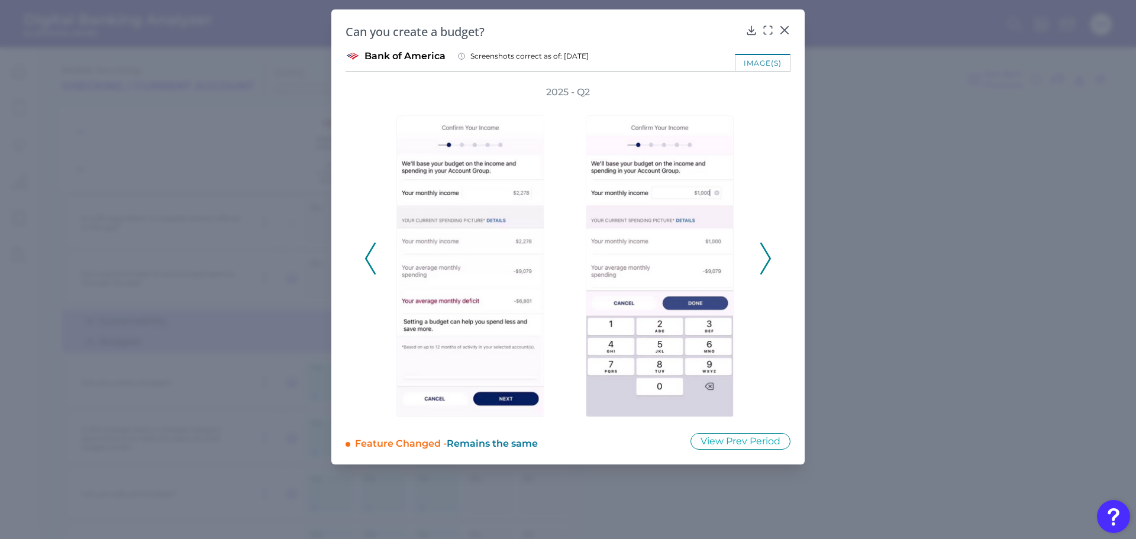
click at [768, 259] on icon at bounding box center [765, 259] width 11 height 32
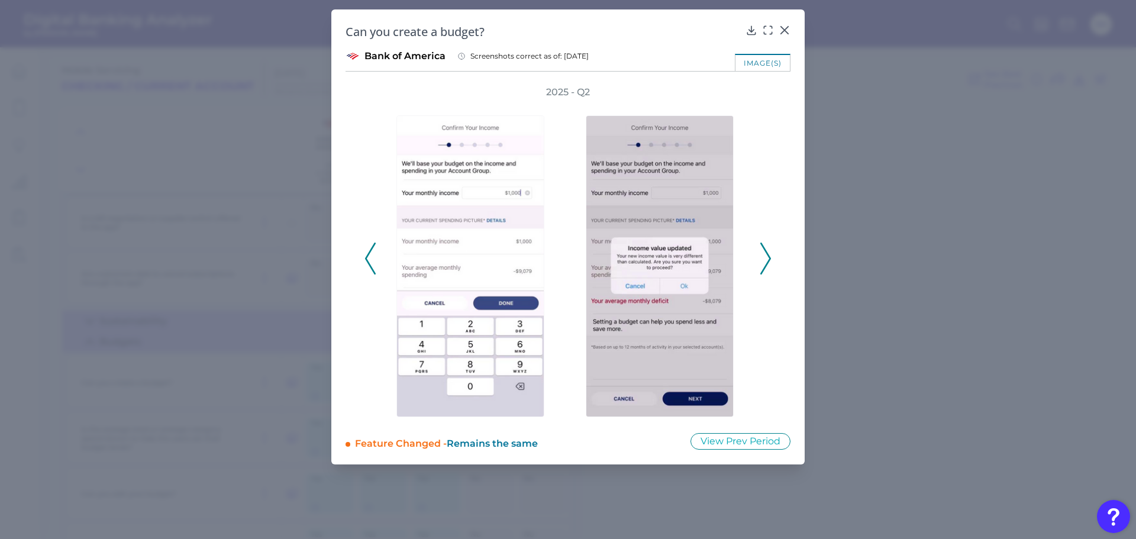
click at [768, 259] on icon at bounding box center [765, 259] width 11 height 32
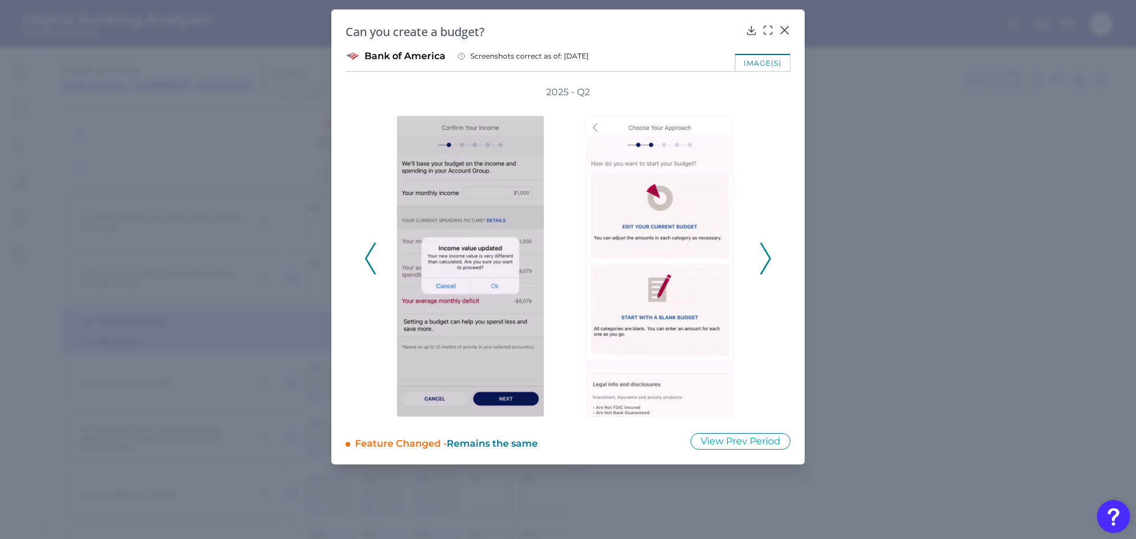
click at [768, 259] on icon at bounding box center [765, 259] width 11 height 32
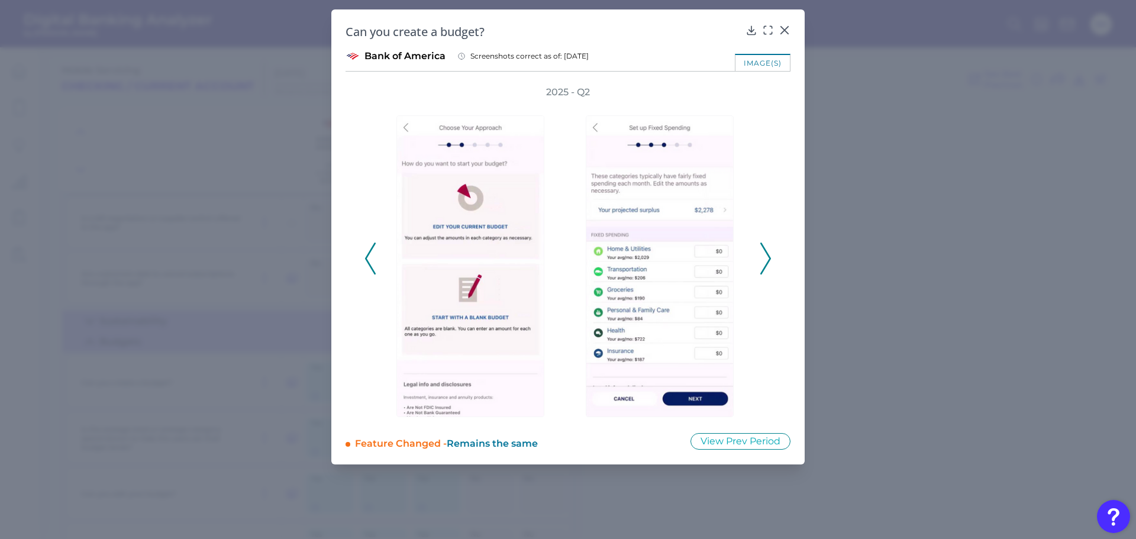
click at [768, 259] on icon at bounding box center [765, 259] width 11 height 32
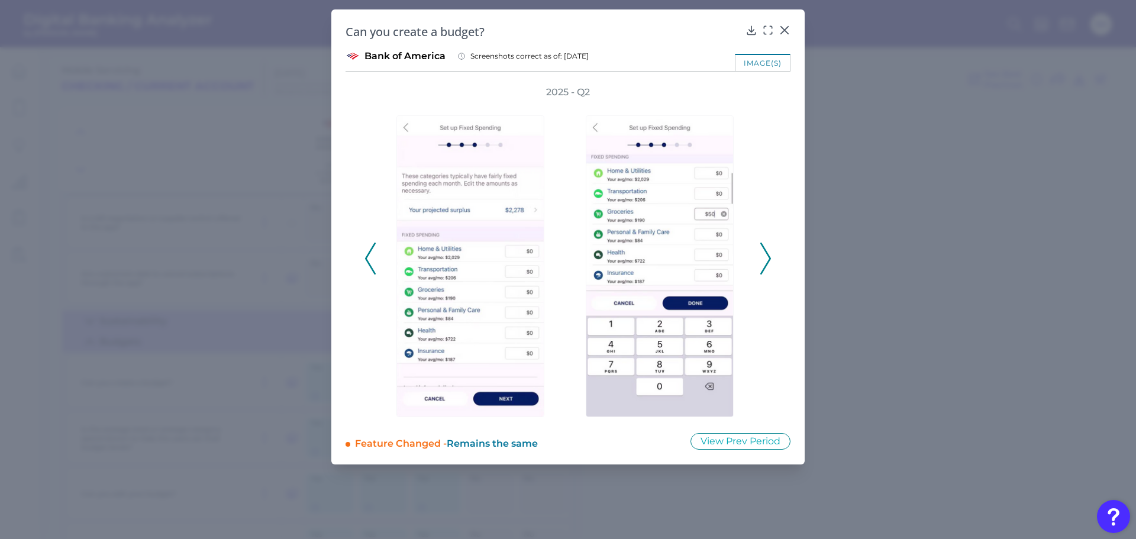
click at [768, 259] on icon at bounding box center [765, 259] width 11 height 32
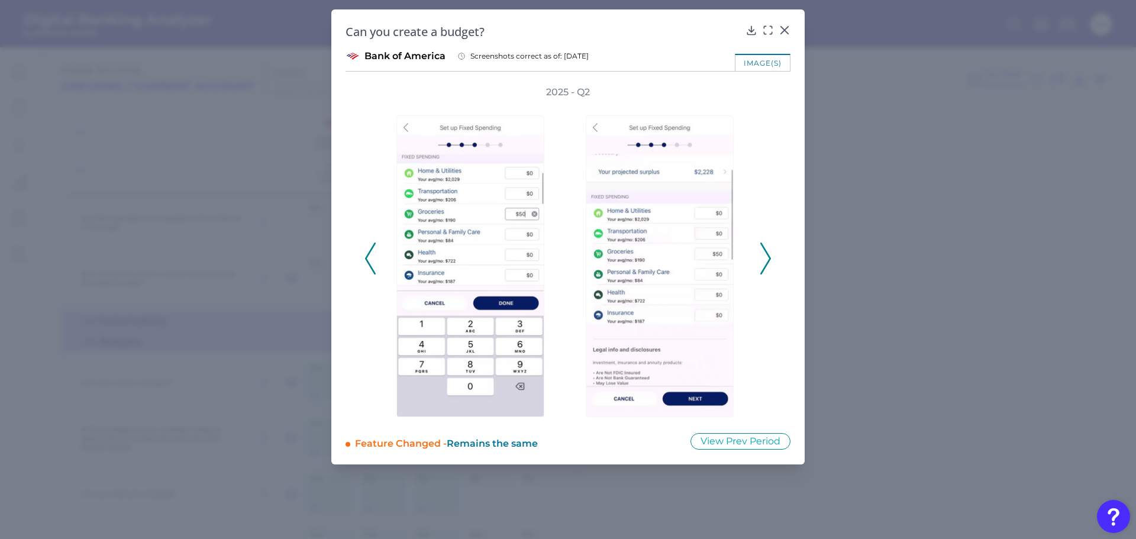
click at [768, 259] on icon at bounding box center [765, 259] width 11 height 32
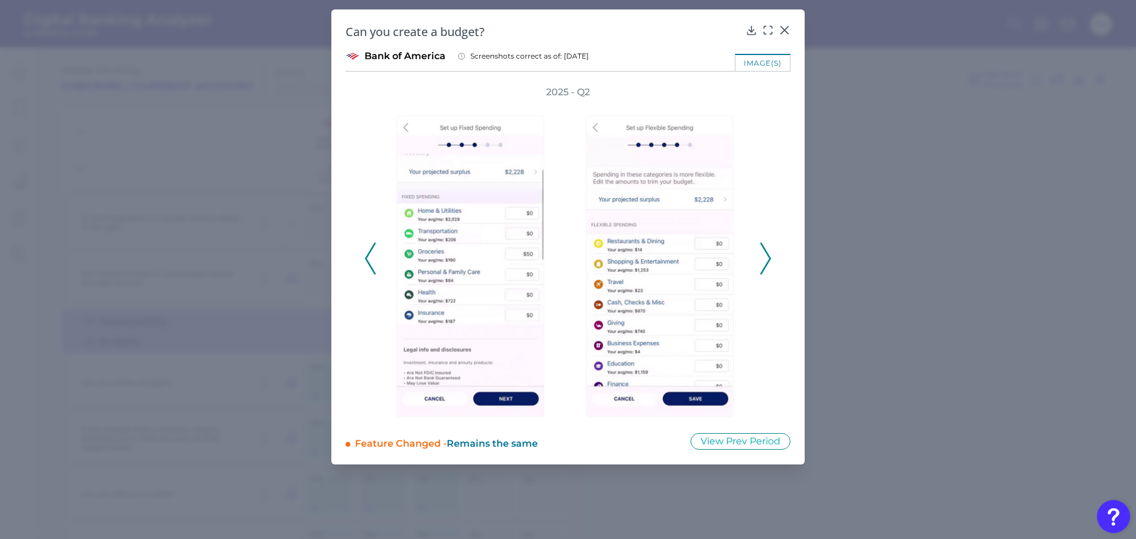
click at [768, 259] on icon at bounding box center [765, 259] width 11 height 32
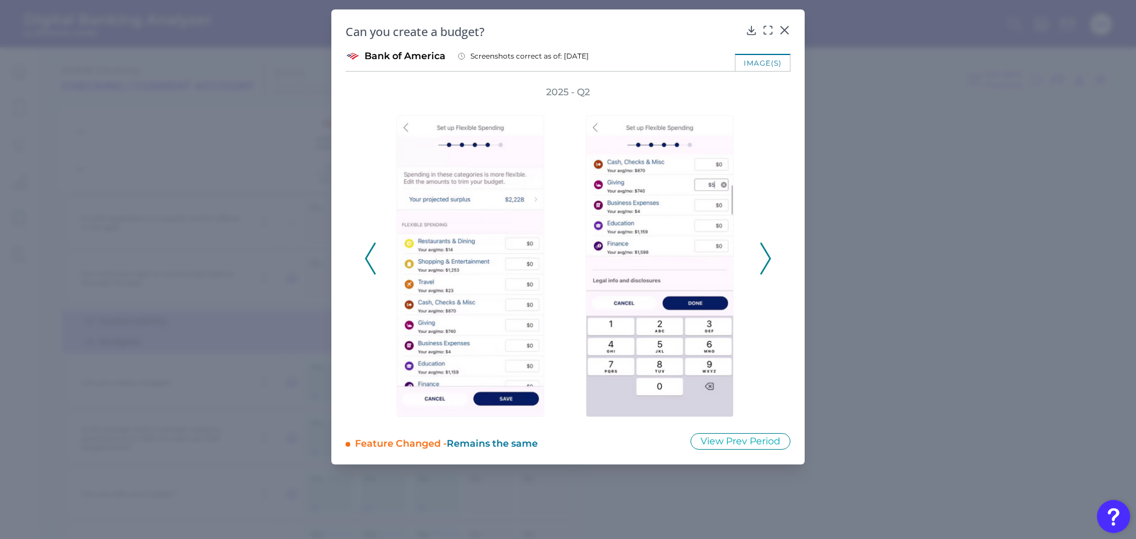
click at [768, 259] on icon at bounding box center [765, 259] width 11 height 32
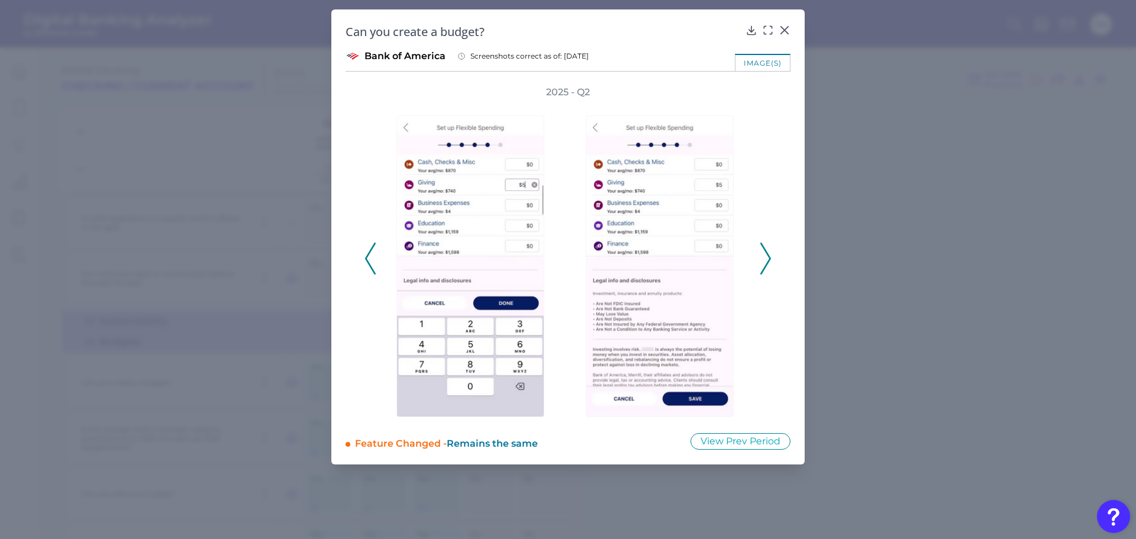
click at [768, 259] on icon at bounding box center [765, 259] width 11 height 32
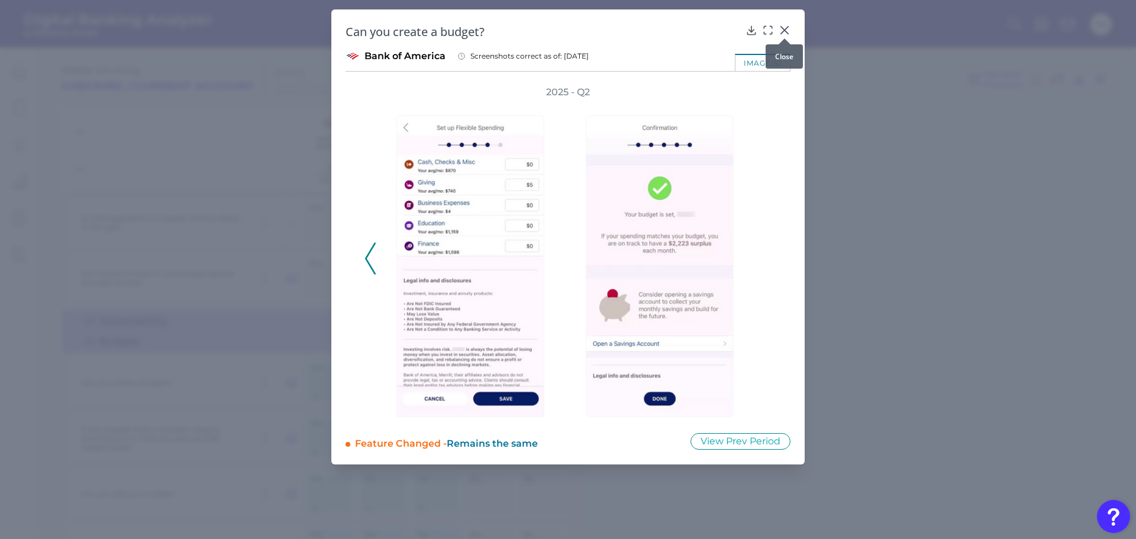
click at [785, 28] on icon at bounding box center [785, 30] width 12 height 12
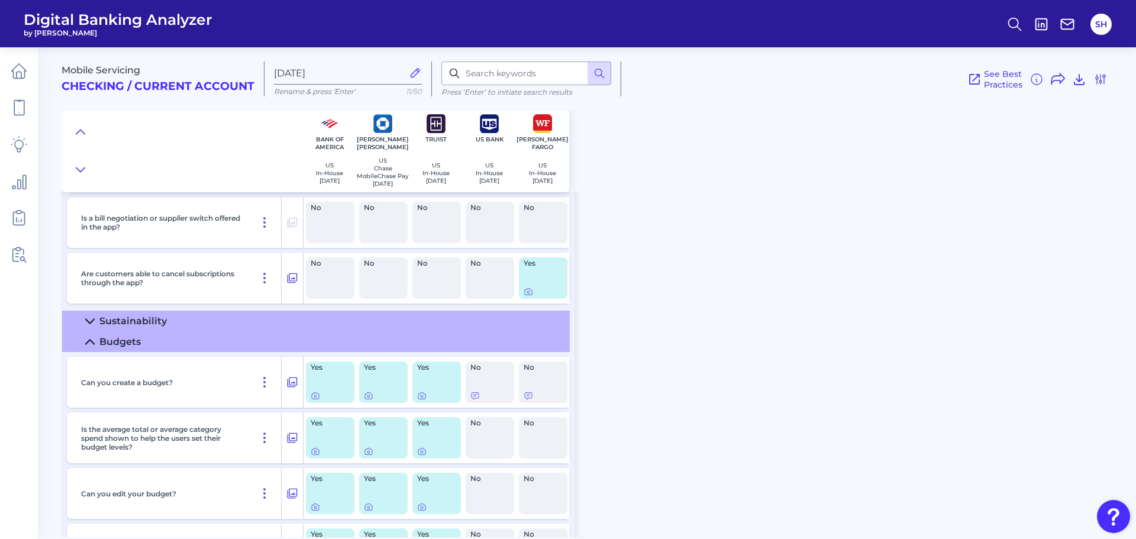
scroll to position [914, 0]
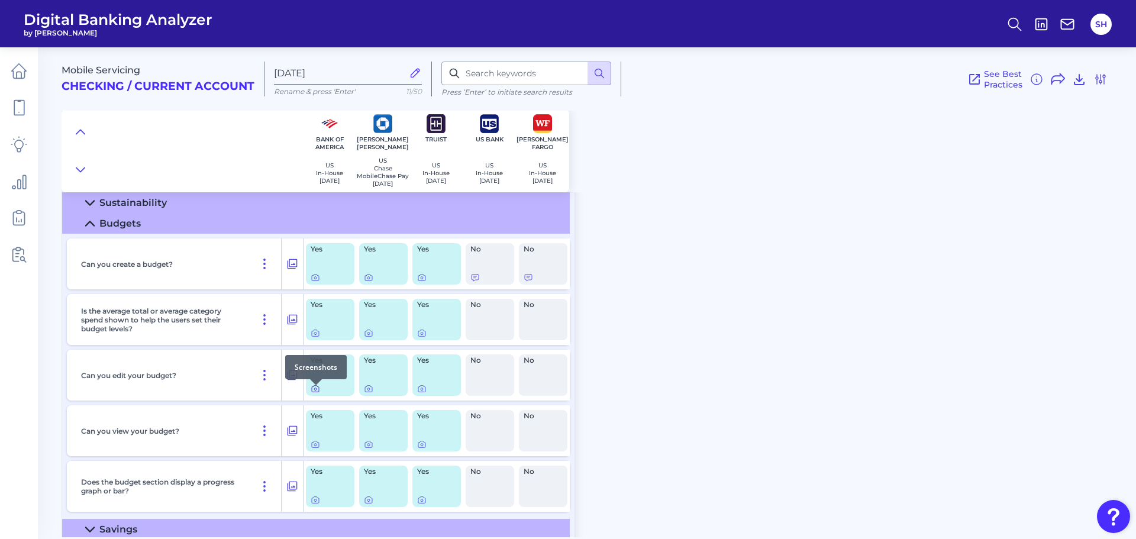
click at [315, 394] on icon at bounding box center [315, 388] width 9 height 9
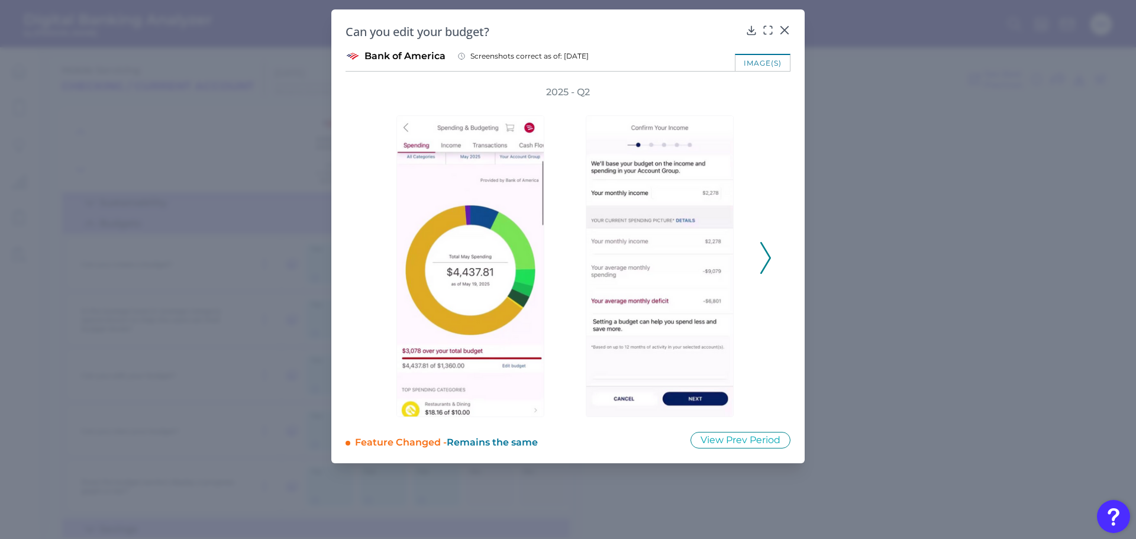
click at [766, 259] on icon at bounding box center [765, 258] width 11 height 32
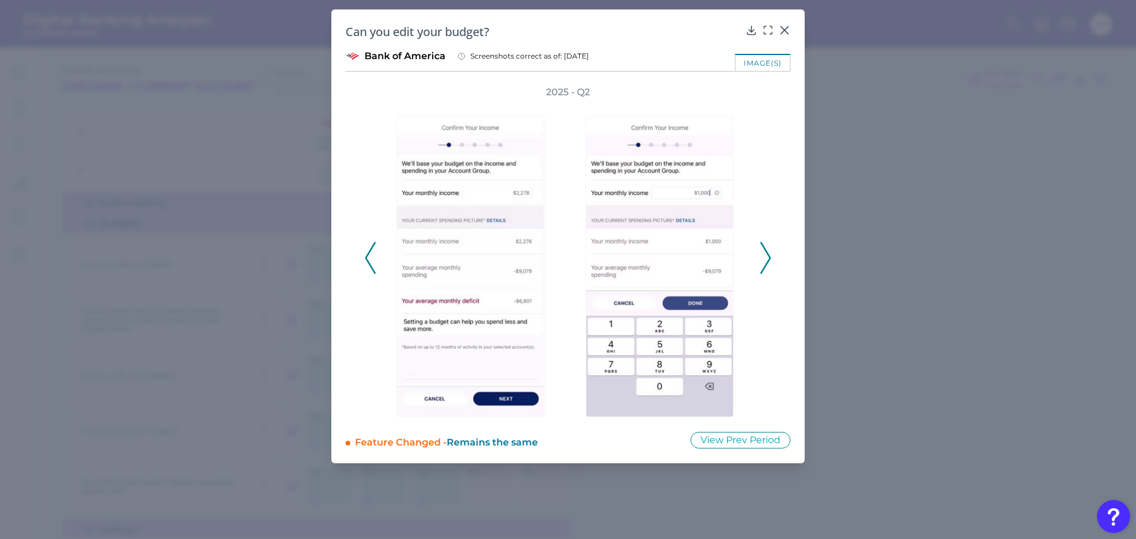
click at [766, 259] on icon at bounding box center [765, 258] width 11 height 32
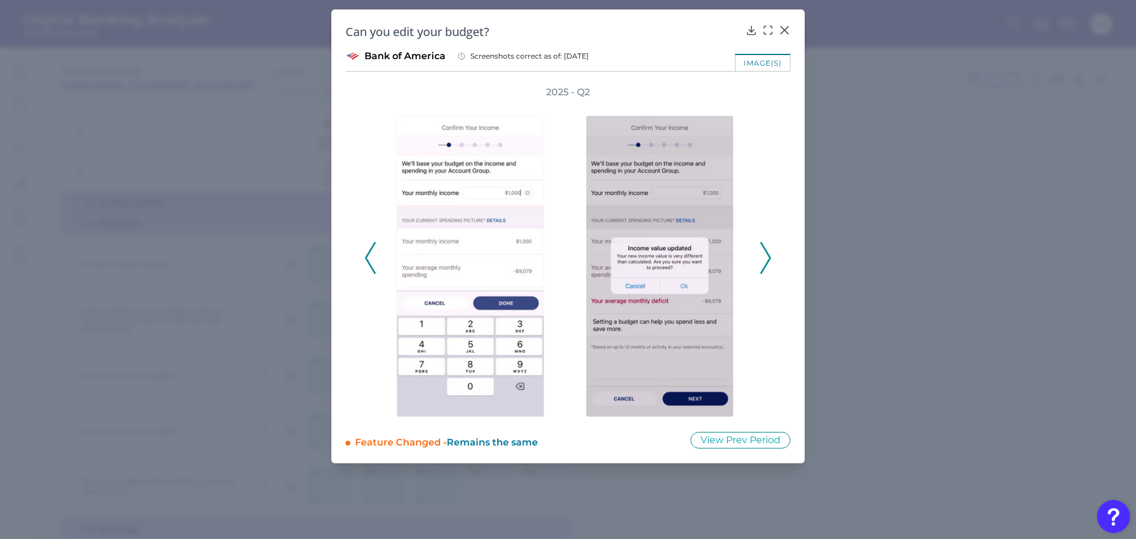
click at [766, 259] on icon at bounding box center [765, 258] width 11 height 32
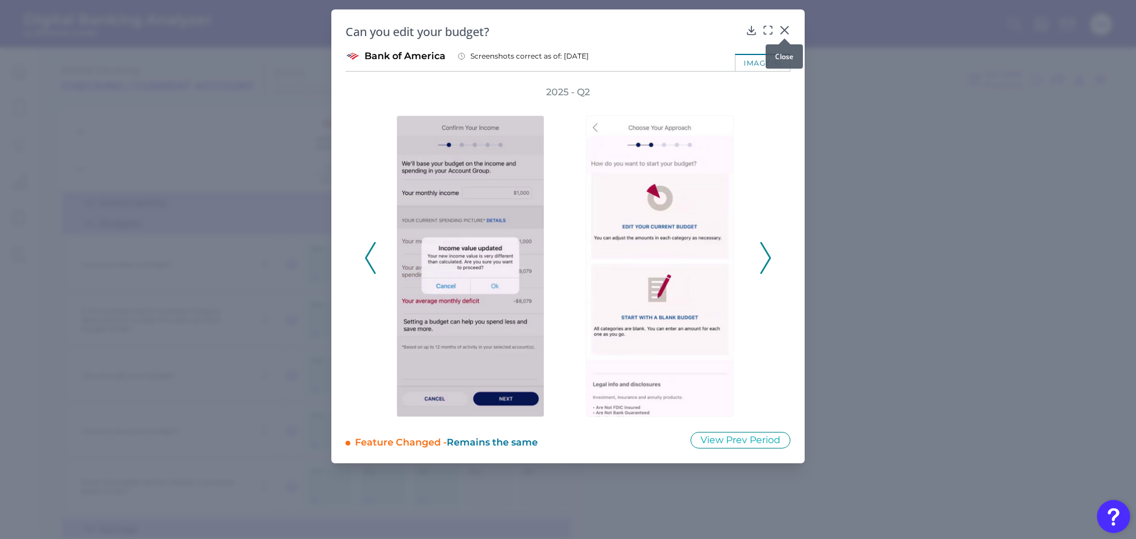
click at [784, 28] on icon at bounding box center [785, 30] width 12 height 12
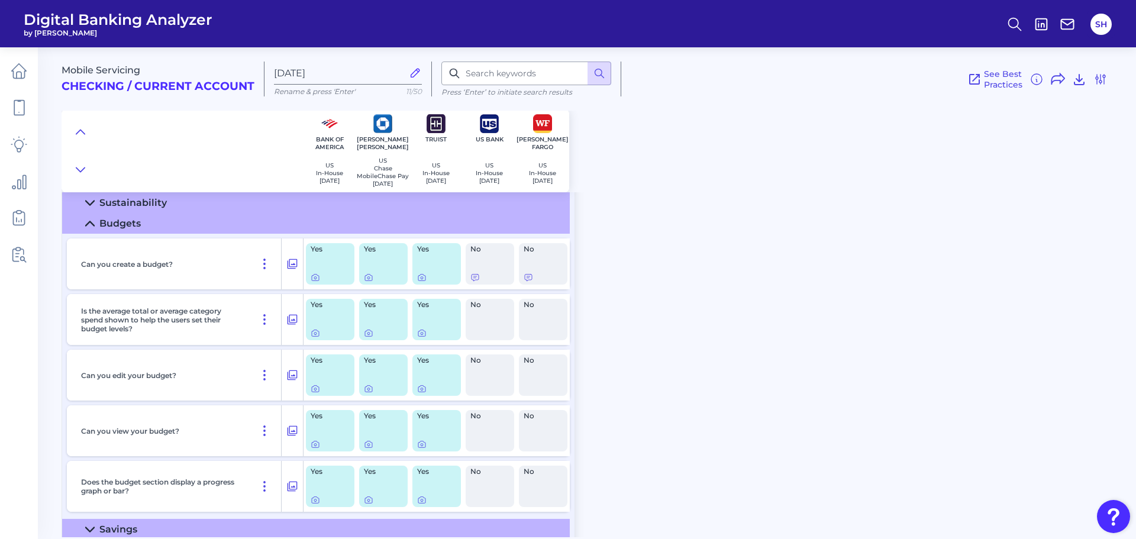
scroll to position [1081, 0]
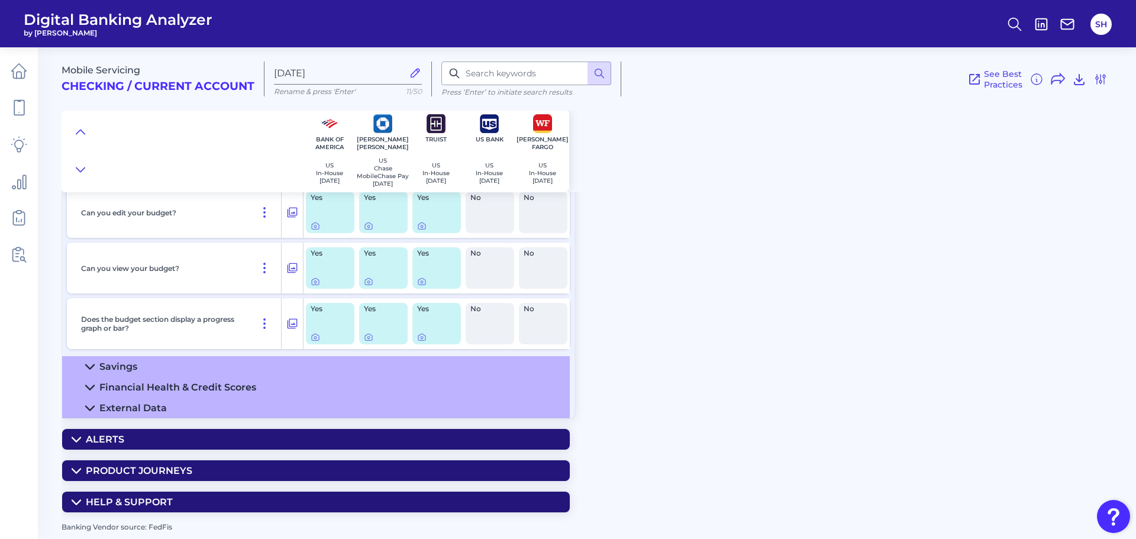
click at [137, 363] on div "Savings" at bounding box center [118, 366] width 38 height 11
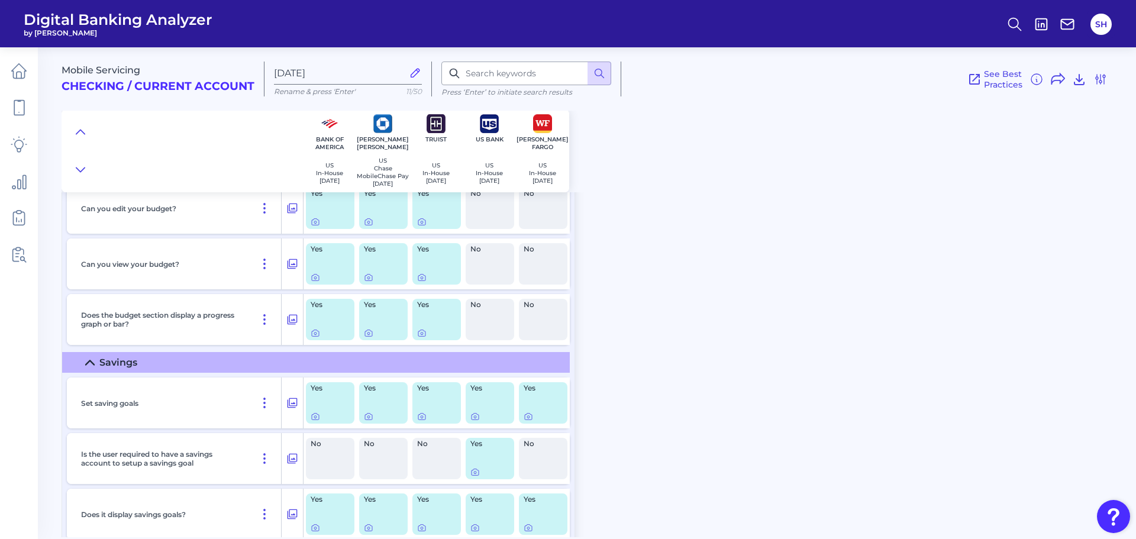
scroll to position [1199, 0]
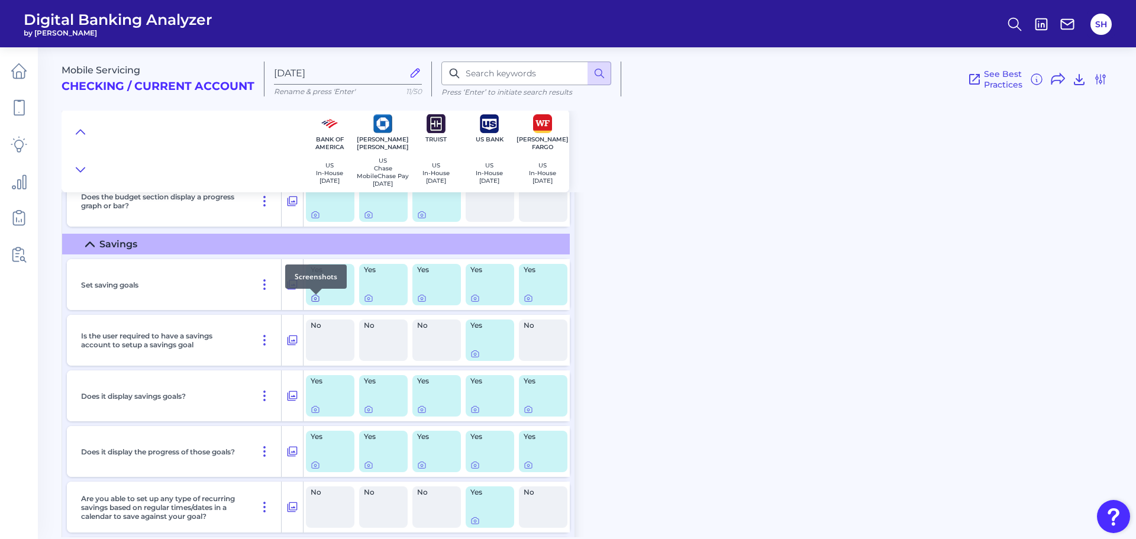
click at [315, 300] on icon at bounding box center [315, 299] width 2 height 2
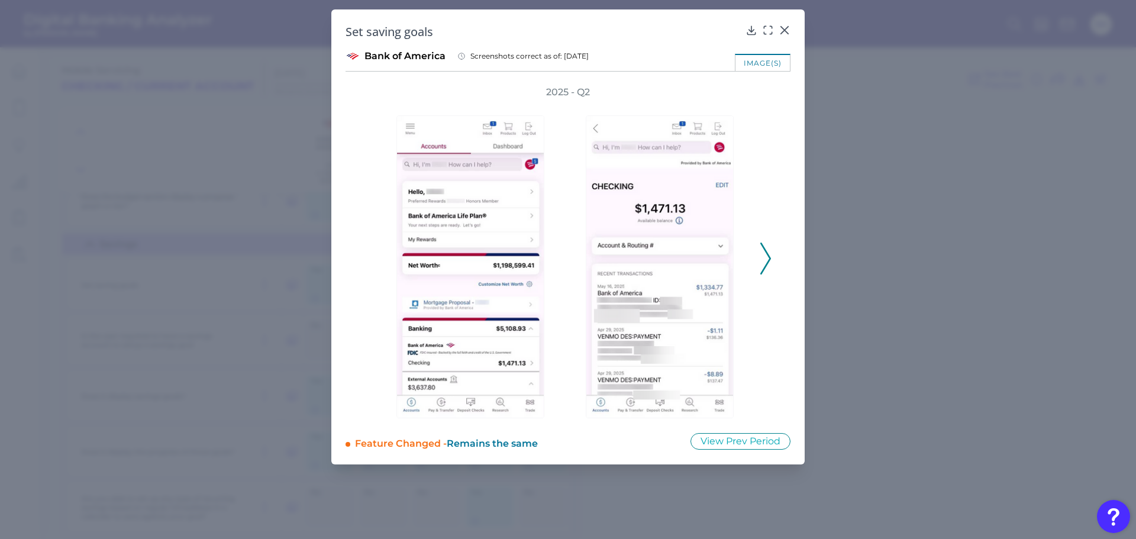
click at [767, 259] on icon at bounding box center [765, 259] width 11 height 32
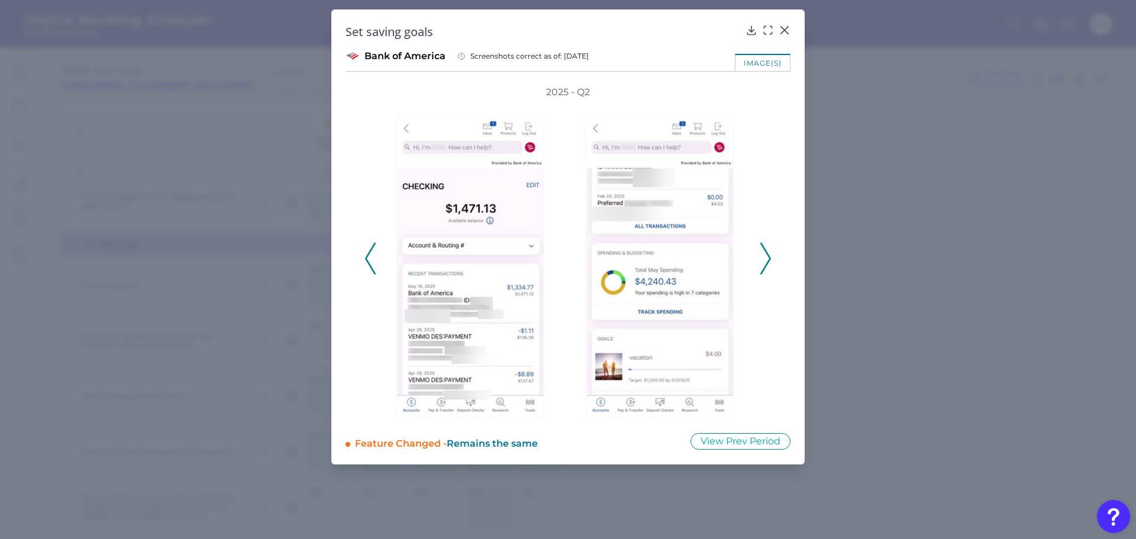
click at [767, 259] on icon at bounding box center [765, 259] width 11 height 32
